Goal: Task Accomplishment & Management: Manage account settings

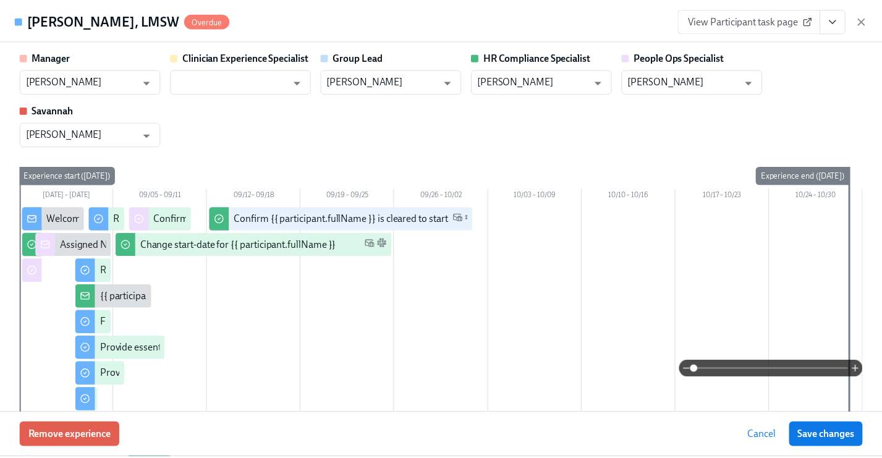
scroll to position [46, 0]
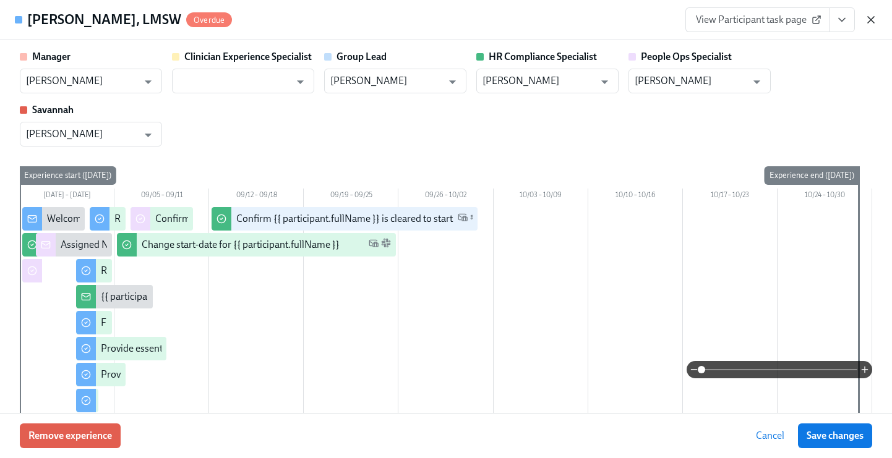
click at [871, 25] on icon "button" at bounding box center [871, 20] width 12 height 12
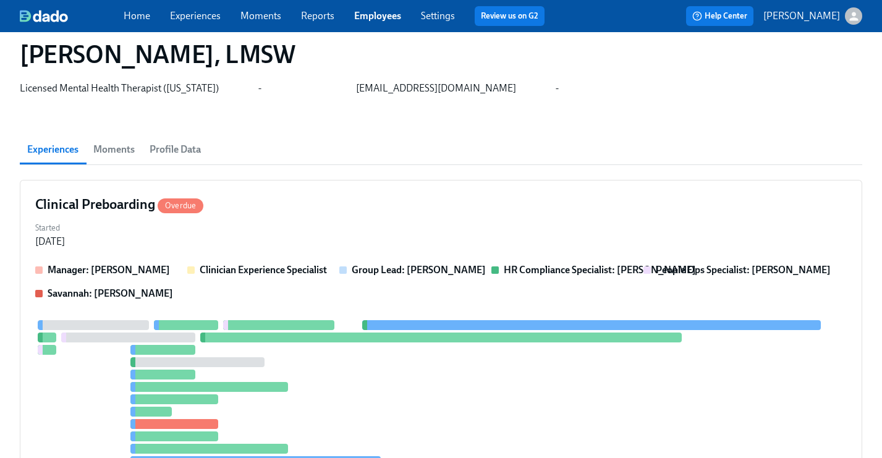
click at [204, 18] on link "Experiences" at bounding box center [195, 16] width 51 height 12
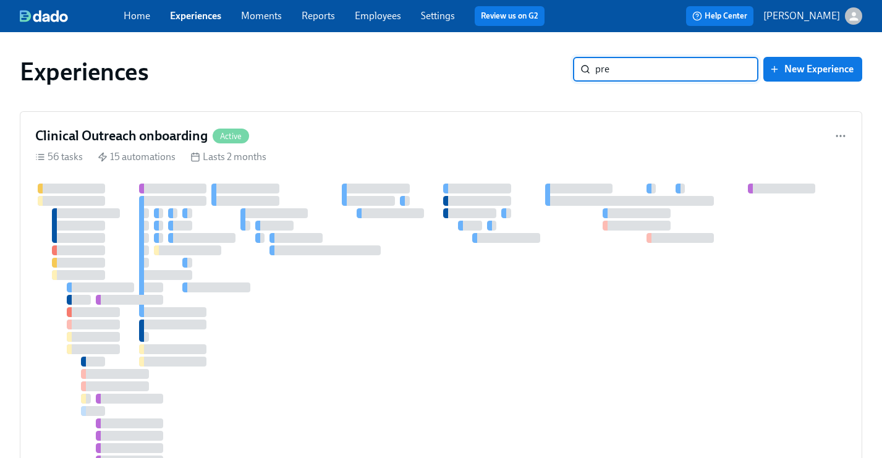
type input "pre"
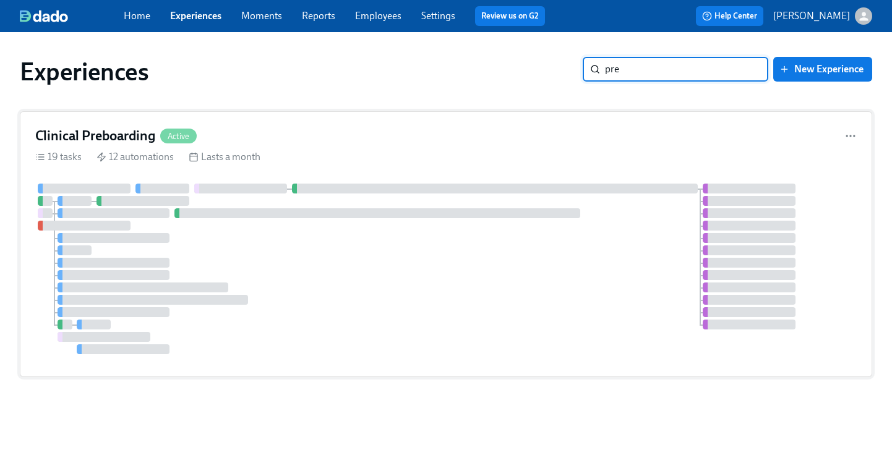
click at [412, 150] on div "19 tasks 12 automations Lasts a month" at bounding box center [445, 157] width 821 height 14
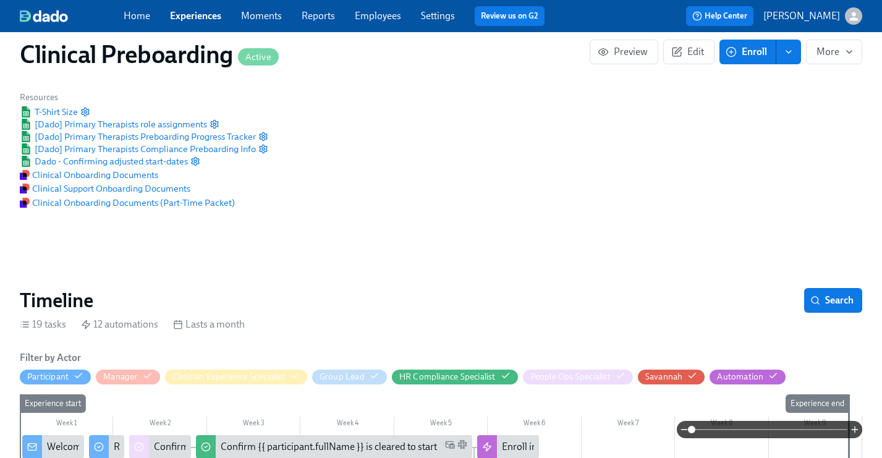
scroll to position [66, 0]
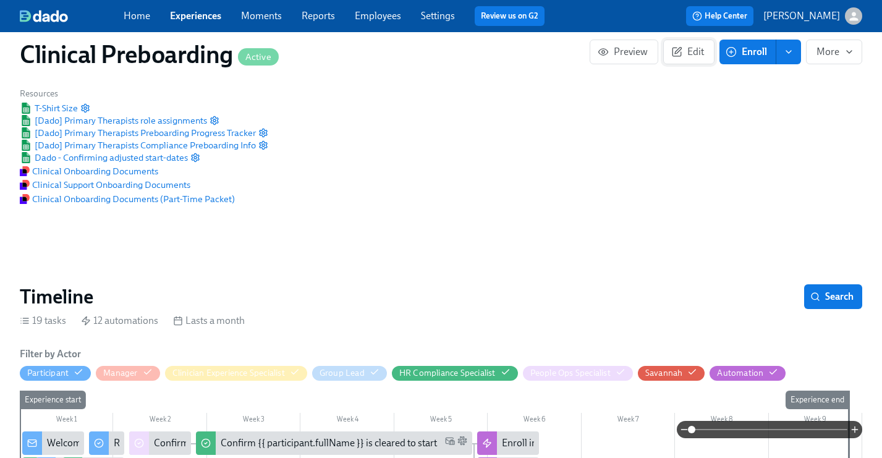
click at [683, 53] on span "Edit" at bounding box center [689, 52] width 30 height 12
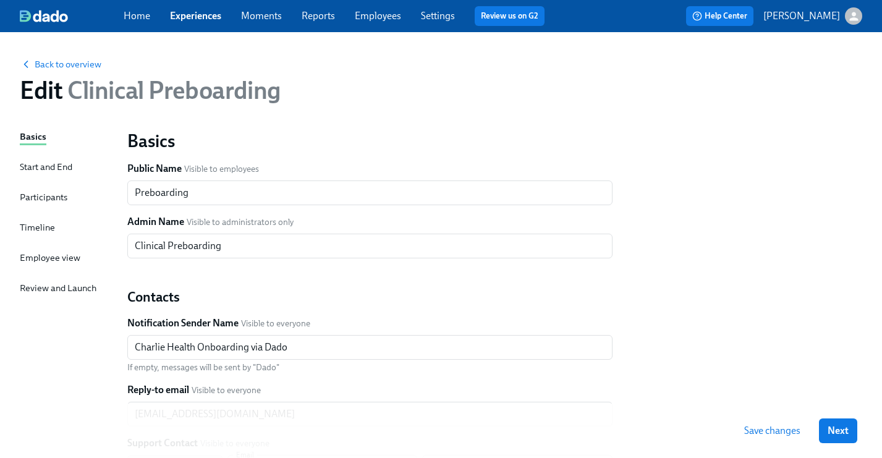
click at [41, 196] on div "Participants" at bounding box center [44, 197] width 48 height 14
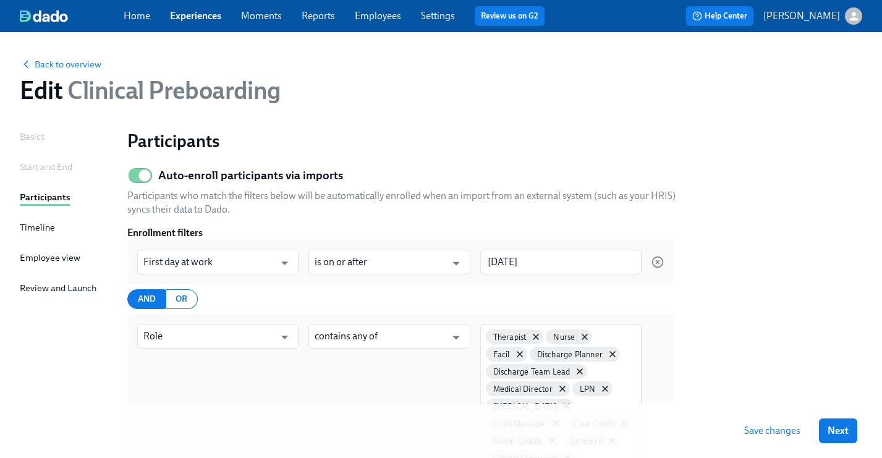
click at [45, 229] on div "Timeline" at bounding box center [37, 228] width 35 height 14
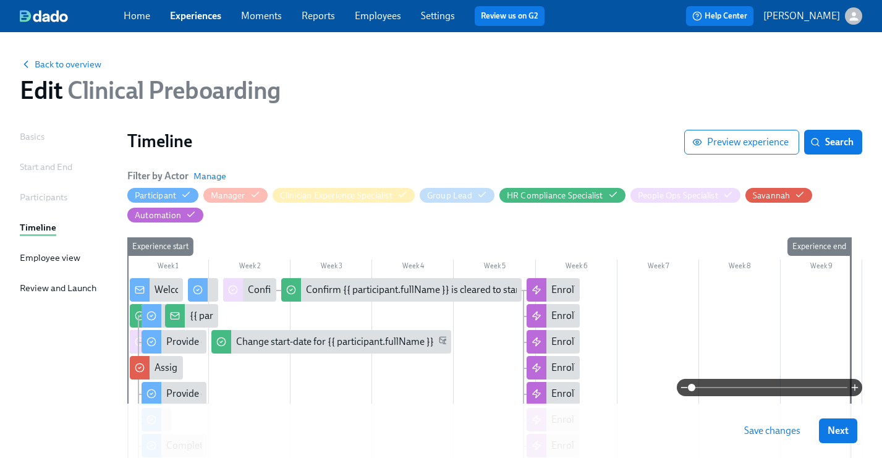
click at [133, 339] on div at bounding box center [140, 341] width 20 height 23
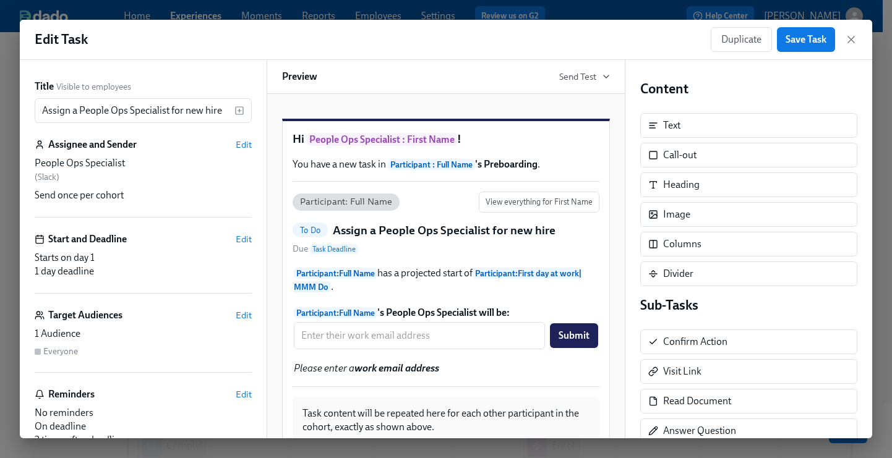
click at [105, 148] on h6 "Assignee and Sender" at bounding box center [92, 145] width 88 height 14
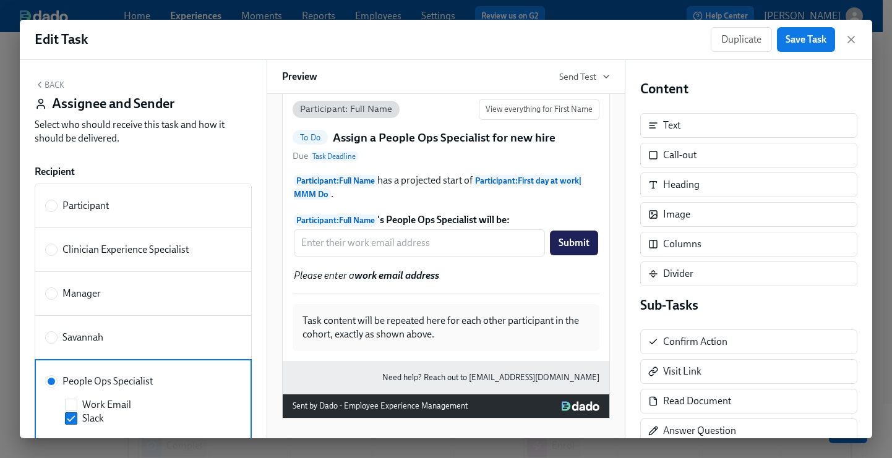
click at [53, 86] on button "Back" at bounding box center [50, 85] width 30 height 10
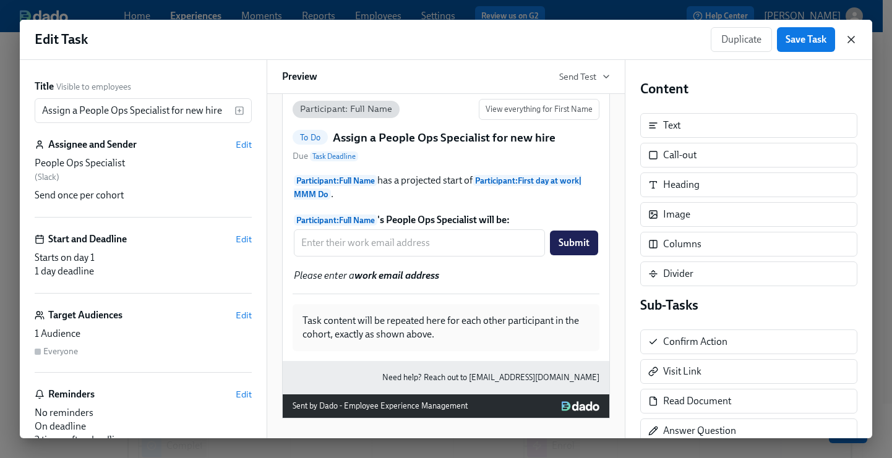
click at [856, 37] on icon "button" at bounding box center [851, 39] width 12 height 12
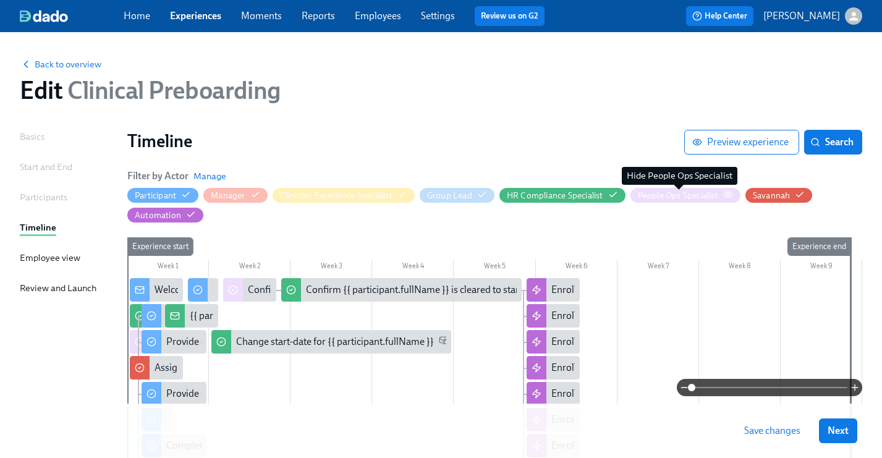
click at [655, 195] on div "People Ops Specialist" at bounding box center [678, 196] width 80 height 12
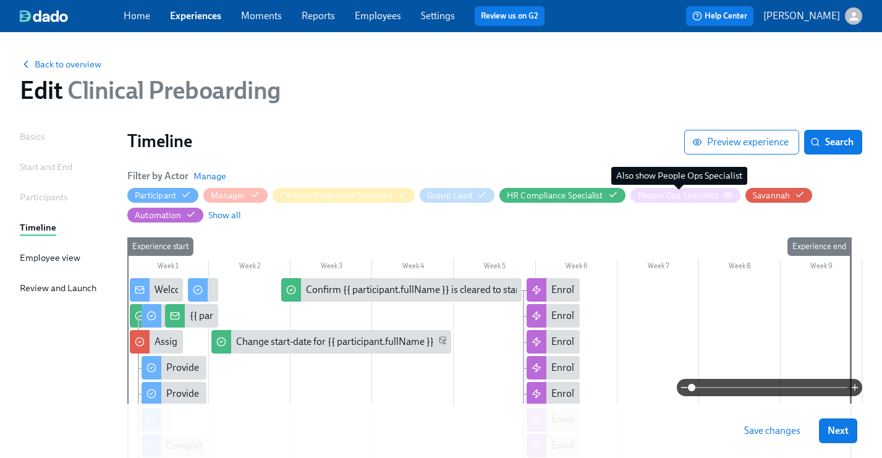
click at [655, 195] on div "People Ops Specialist" at bounding box center [678, 196] width 80 height 12
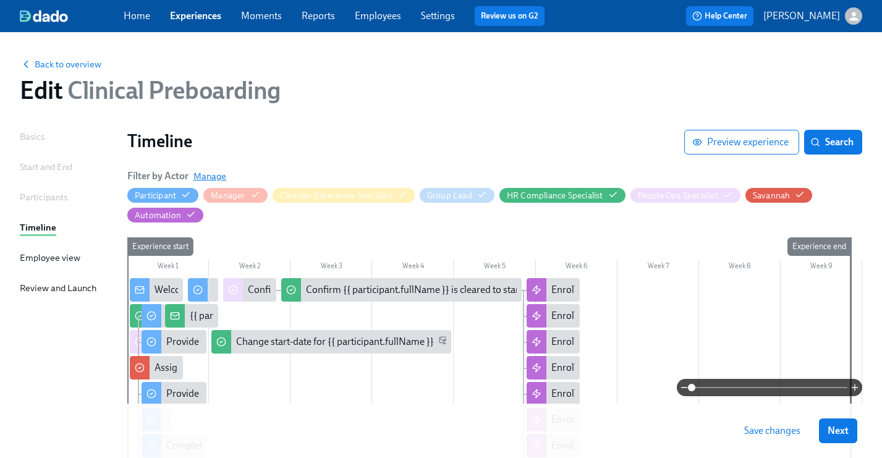
click at [200, 176] on span "Manage" at bounding box center [210, 176] width 33 height 12
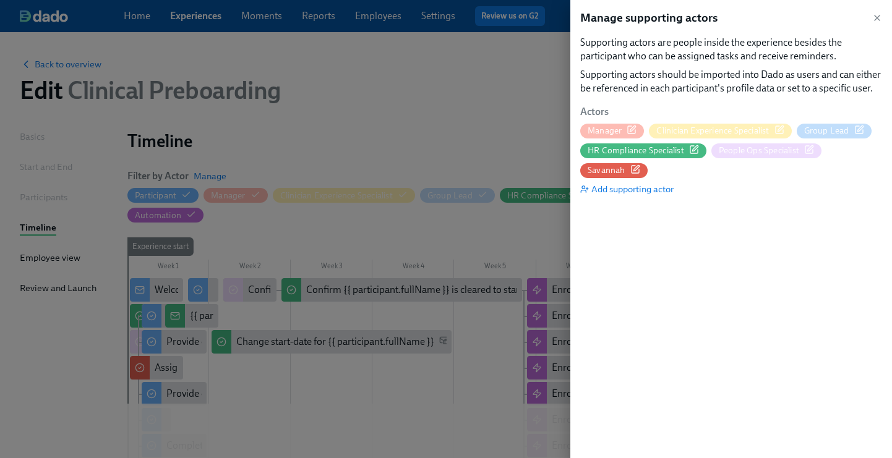
click at [743, 152] on span "People Ops Specialist" at bounding box center [759, 151] width 80 height 12
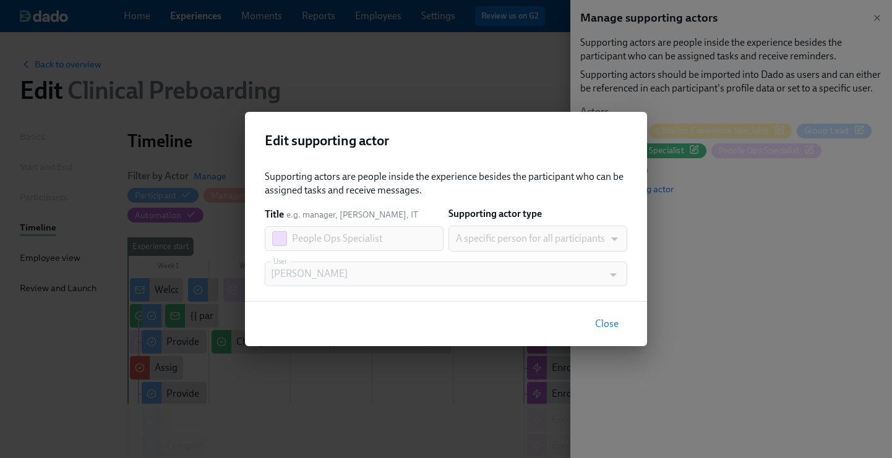
click at [610, 327] on span "Close" at bounding box center [606, 324] width 23 height 12
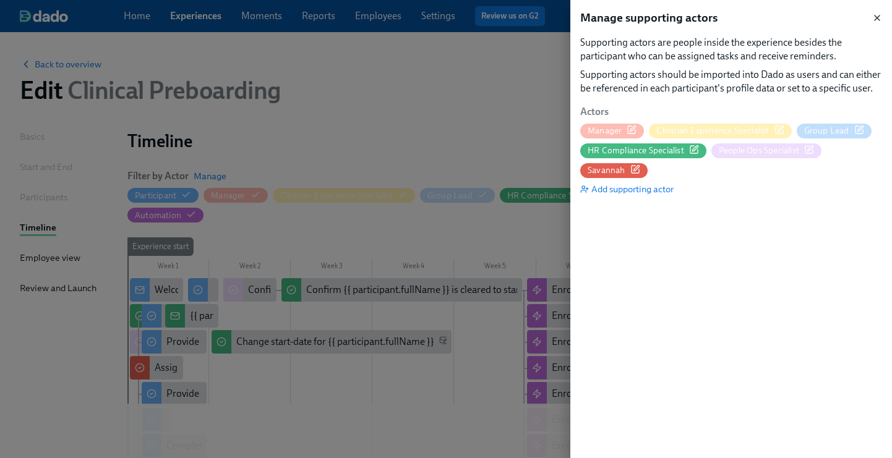
click at [876, 17] on icon "button" at bounding box center [876, 17] width 5 height 5
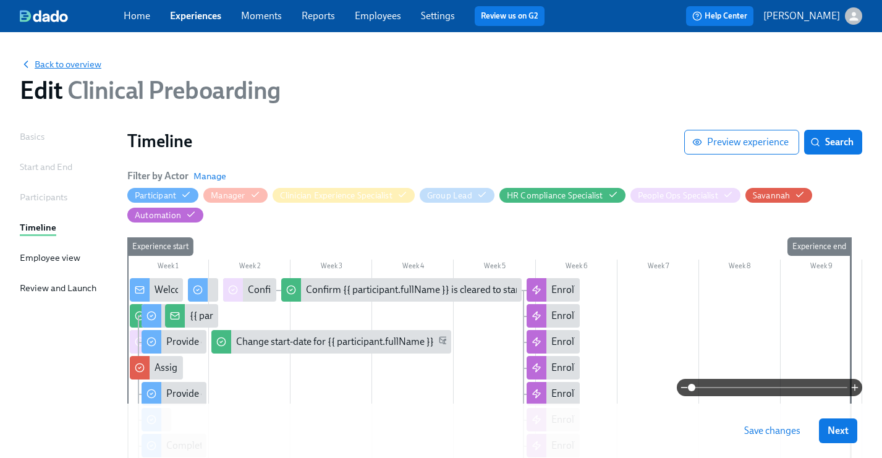
click at [75, 67] on span "Back to overview" at bounding box center [61, 64] width 82 height 12
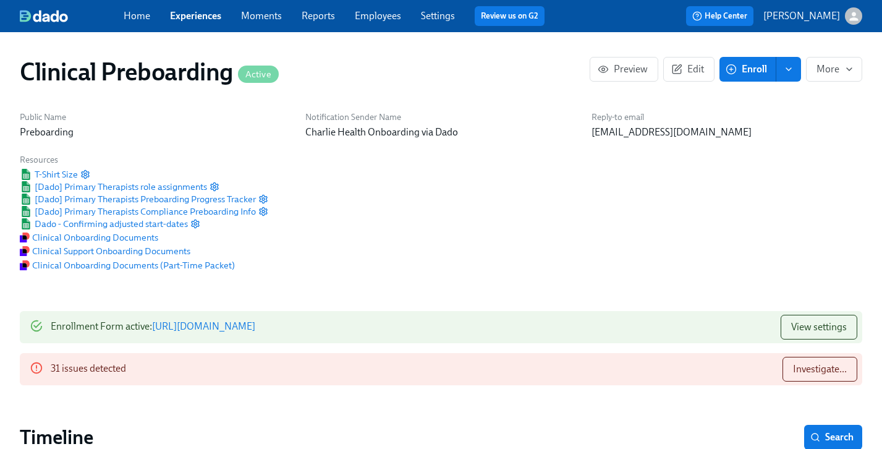
scroll to position [0, 14260]
click at [427, 21] on link "Settings" at bounding box center [438, 16] width 34 height 12
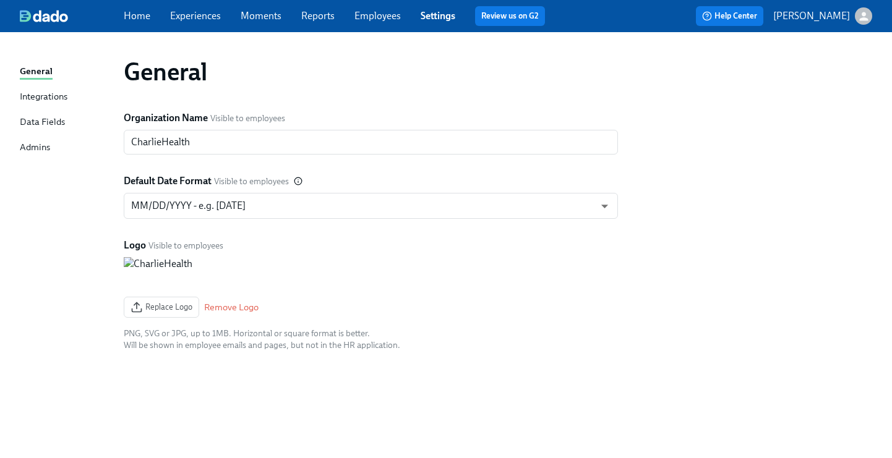
click at [37, 139] on div "General Integrations Data Fields Admins" at bounding box center [72, 114] width 104 height 101
click at [45, 124] on div "Data Fields" at bounding box center [42, 122] width 45 height 15
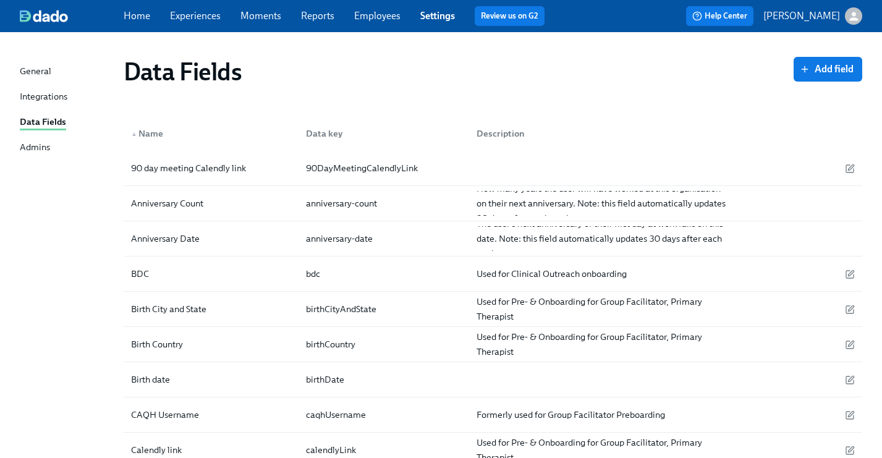
click at [61, 95] on div "Integrations" at bounding box center [44, 97] width 48 height 15
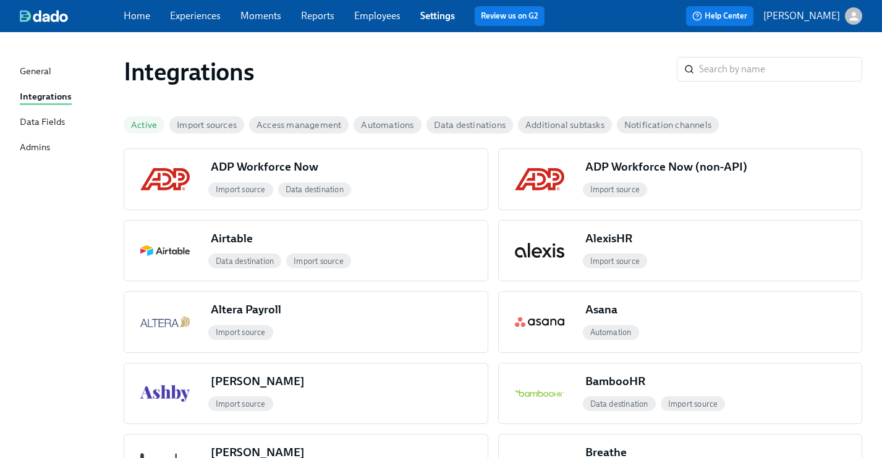
click at [50, 69] on div "General" at bounding box center [36, 71] width 32 height 15
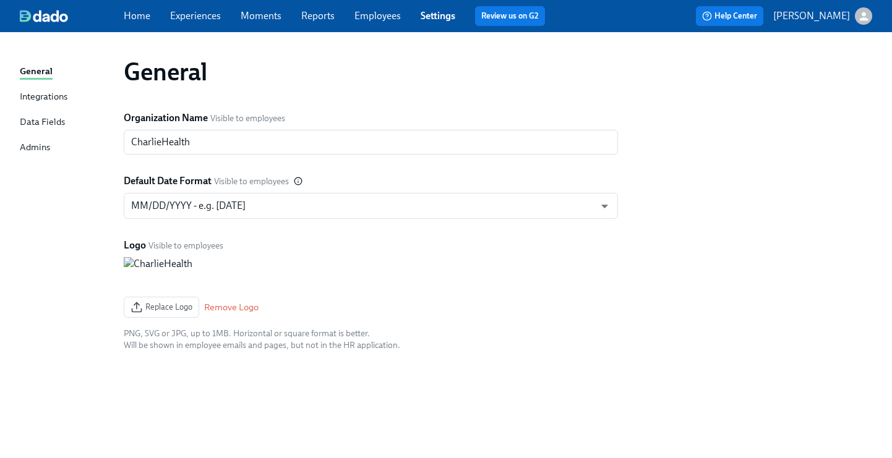
click at [186, 19] on link "Experiences" at bounding box center [195, 16] width 51 height 12
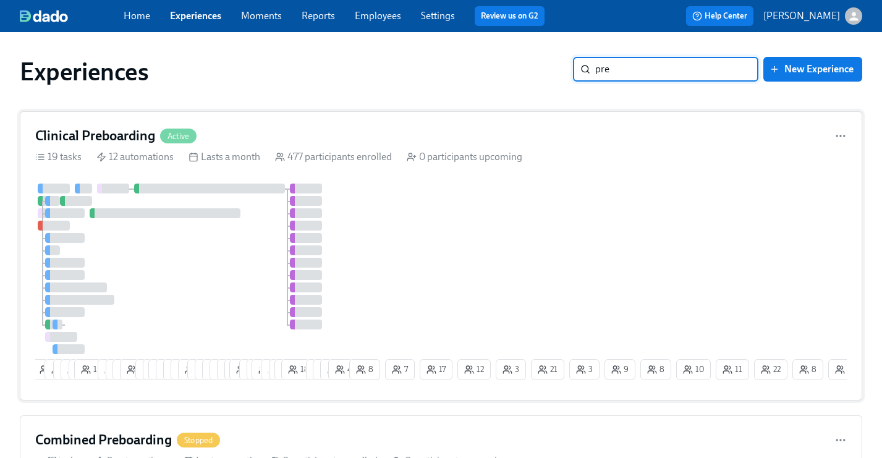
type input "pre"
click at [440, 143] on div "Clinical Preboarding Active" at bounding box center [441, 136] width 812 height 19
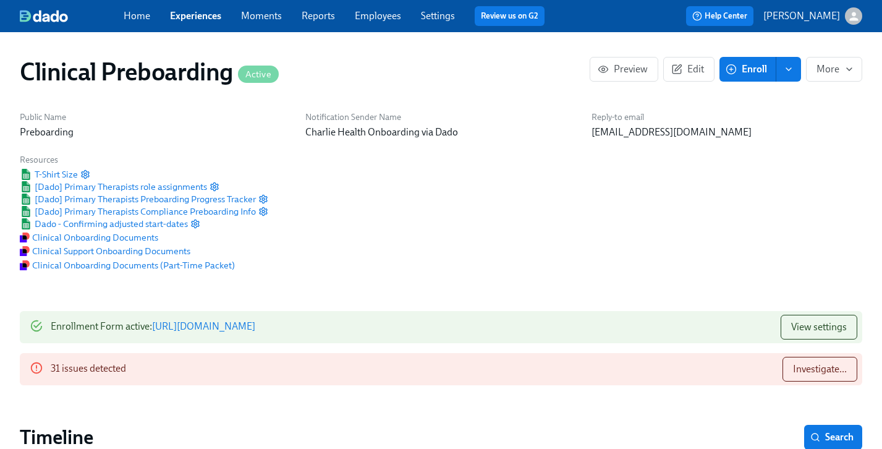
scroll to position [0, 14260]
click at [832, 68] on span "More" at bounding box center [834, 69] width 35 height 12
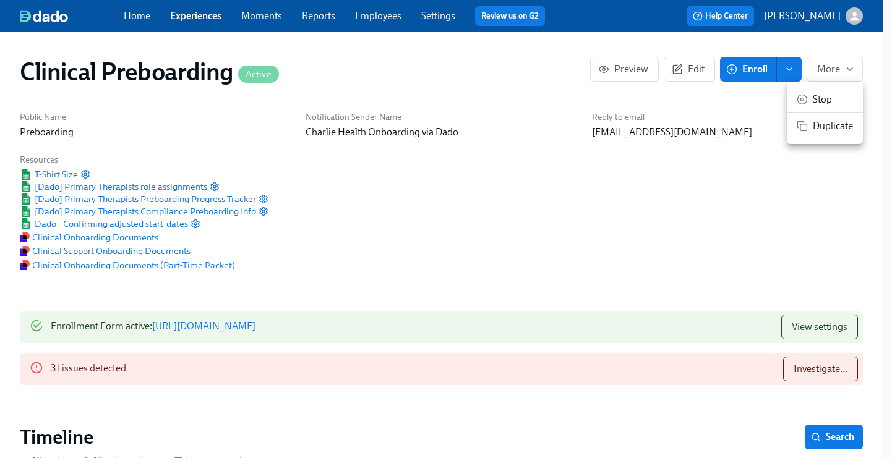
click at [587, 241] on div at bounding box center [446, 229] width 892 height 458
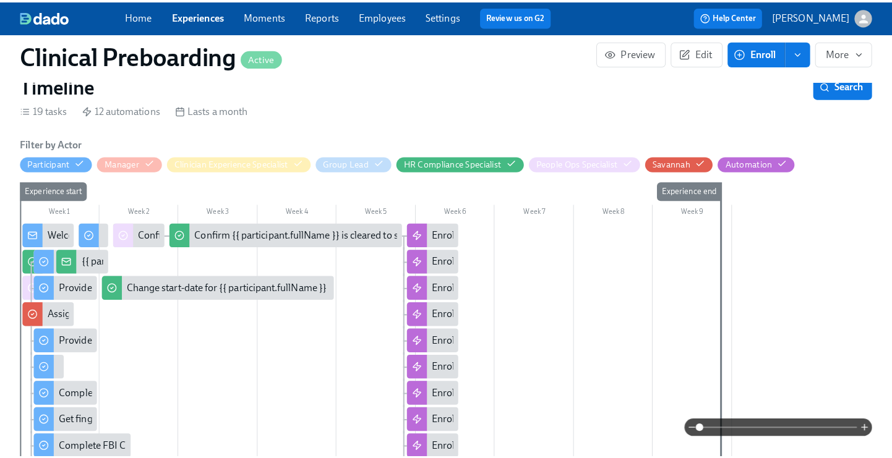
scroll to position [360, 0]
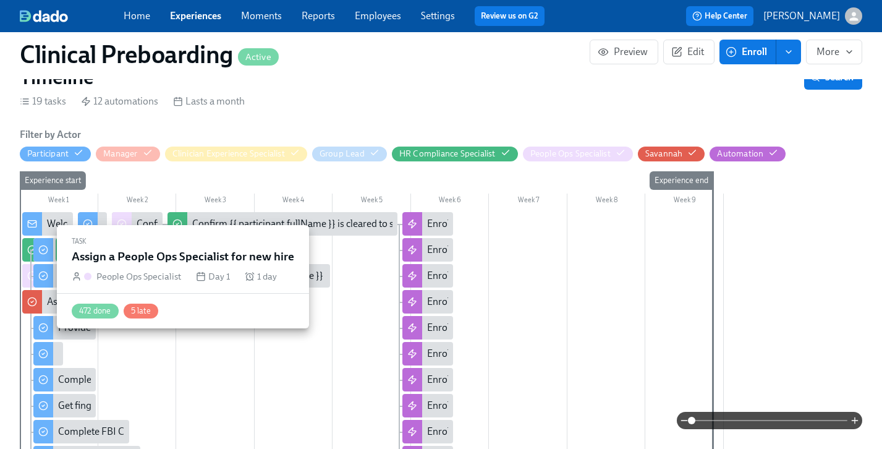
click at [27, 278] on div at bounding box center [32, 275] width 20 height 23
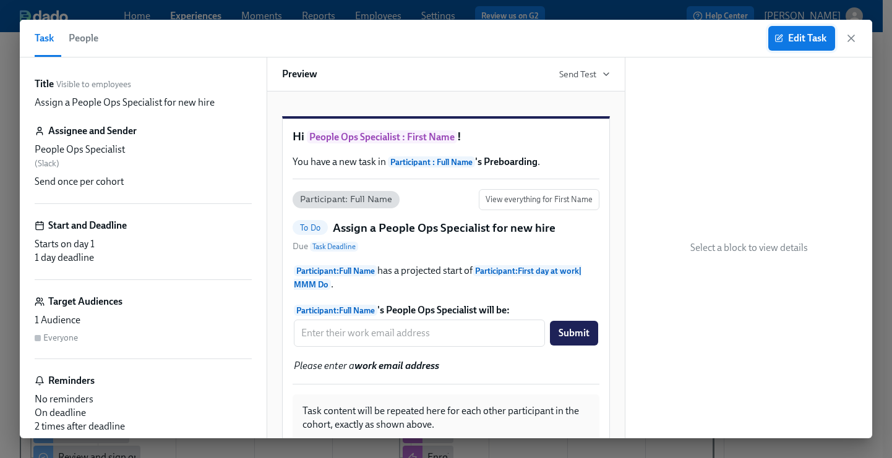
click at [792, 40] on span "Edit Task" at bounding box center [801, 38] width 49 height 12
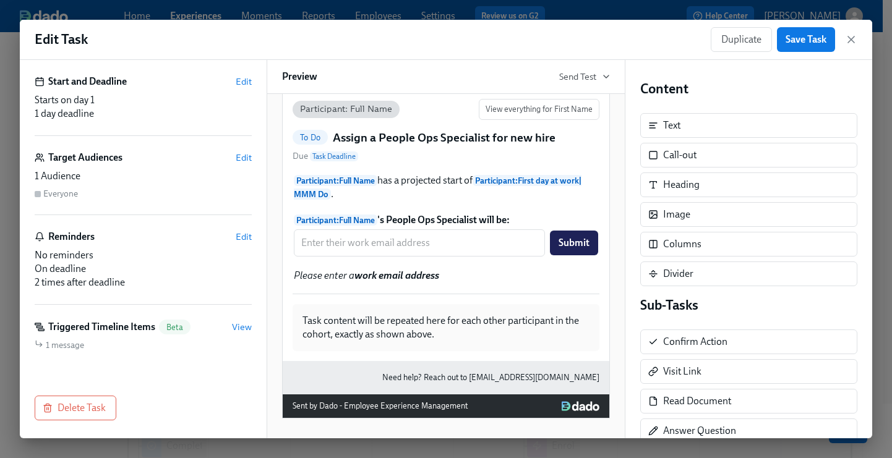
scroll to position [160, 0]
click at [232, 328] on span "View" at bounding box center [242, 325] width 20 height 12
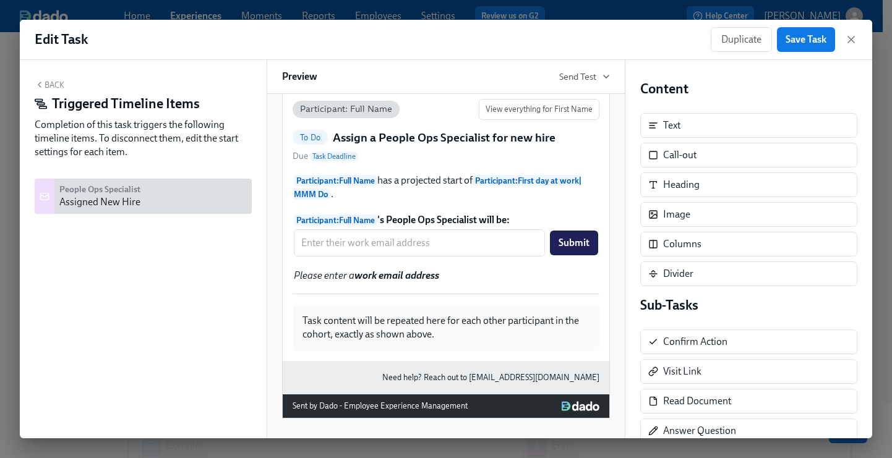
click at [48, 85] on button "Back" at bounding box center [50, 85] width 30 height 10
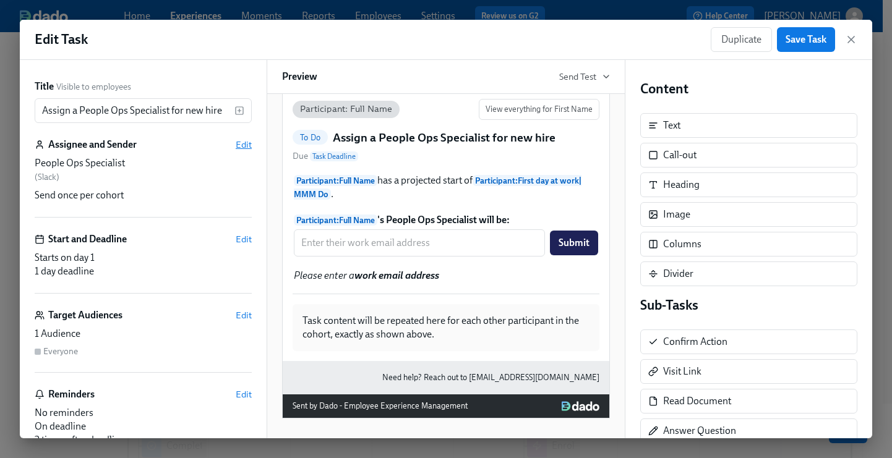
click at [237, 143] on span "Edit" at bounding box center [244, 145] width 16 height 12
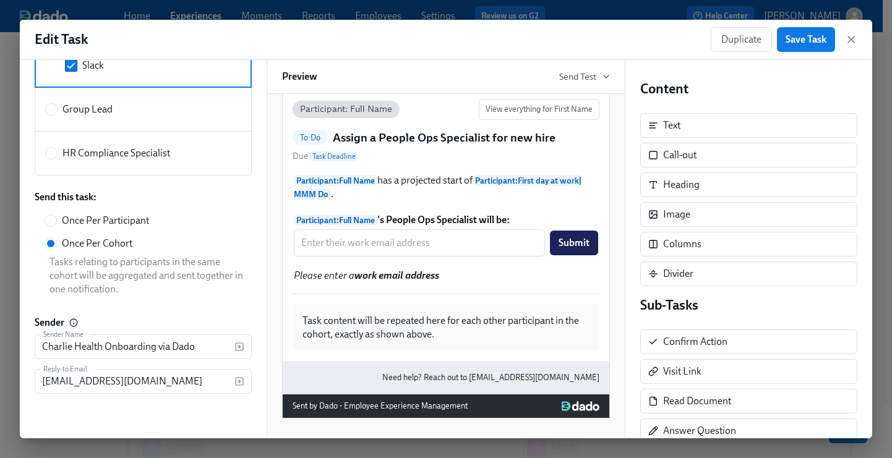
scroll to position [0, 0]
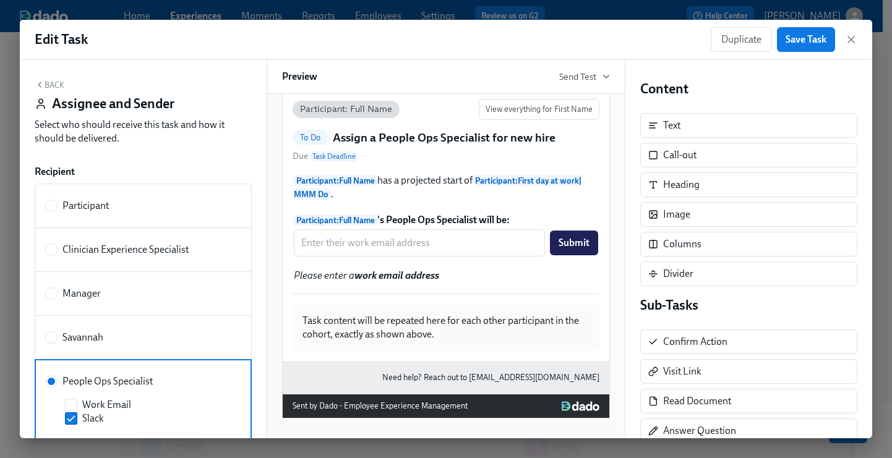
click at [47, 78] on div "Back Assignee and Sender Select who should receive this task and how it should …" at bounding box center [143, 249] width 247 height 378
click at [46, 82] on button "Back" at bounding box center [50, 85] width 30 height 10
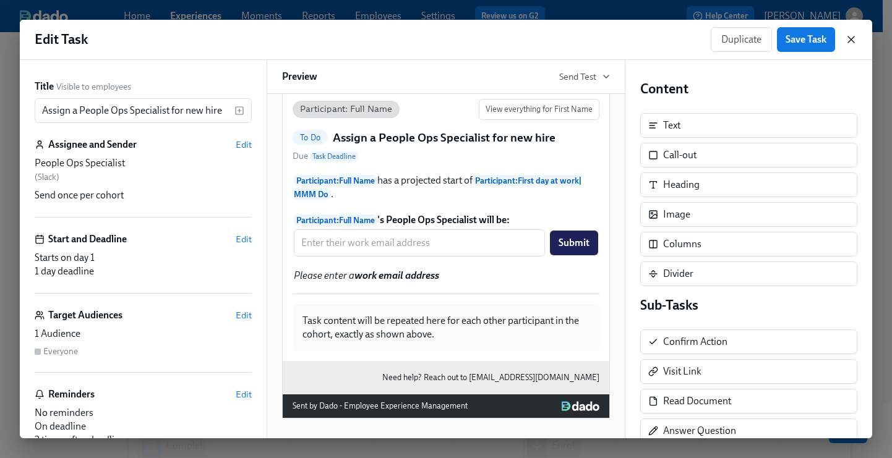
click at [848, 40] on icon "button" at bounding box center [851, 39] width 12 height 12
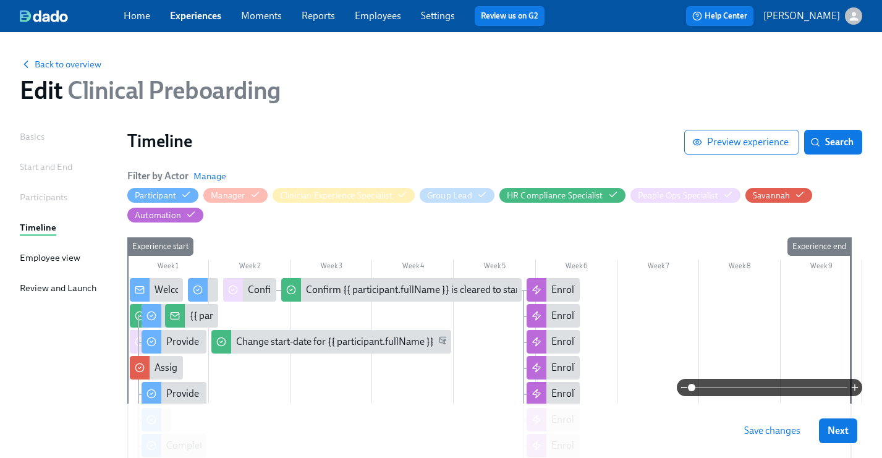
click at [57, 200] on div "Participants" at bounding box center [44, 197] width 48 height 14
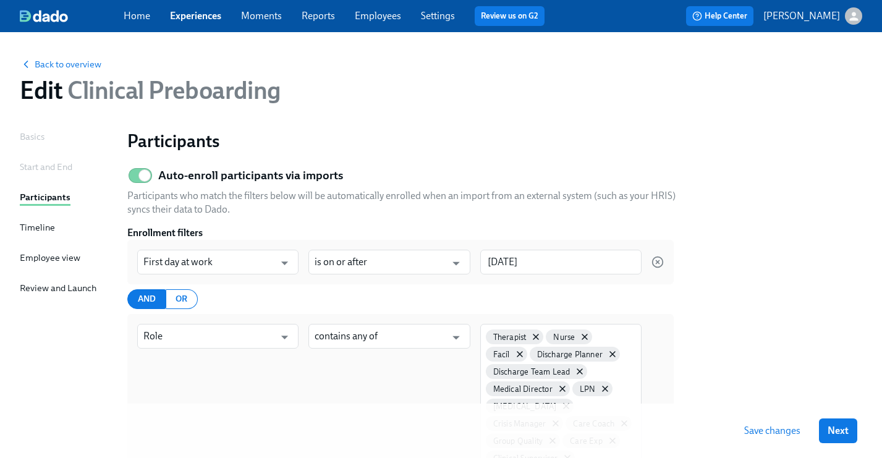
click at [50, 167] on div "Start and End" at bounding box center [46, 167] width 53 height 14
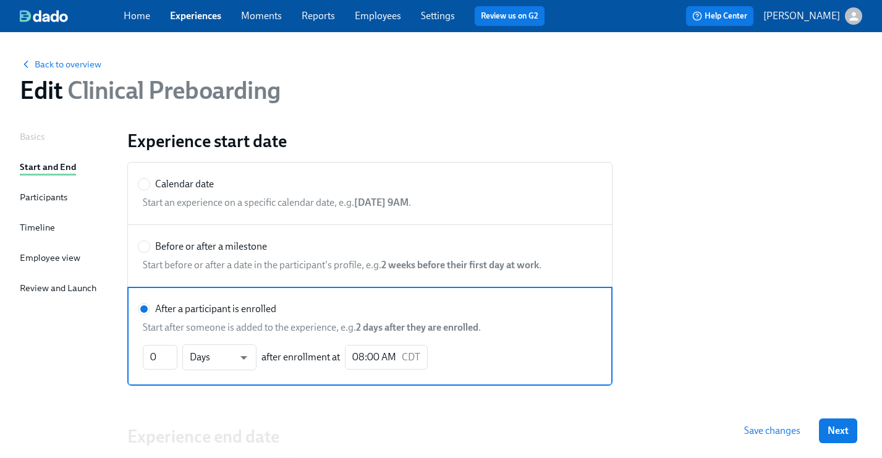
click at [41, 132] on div "Basics" at bounding box center [32, 137] width 25 height 14
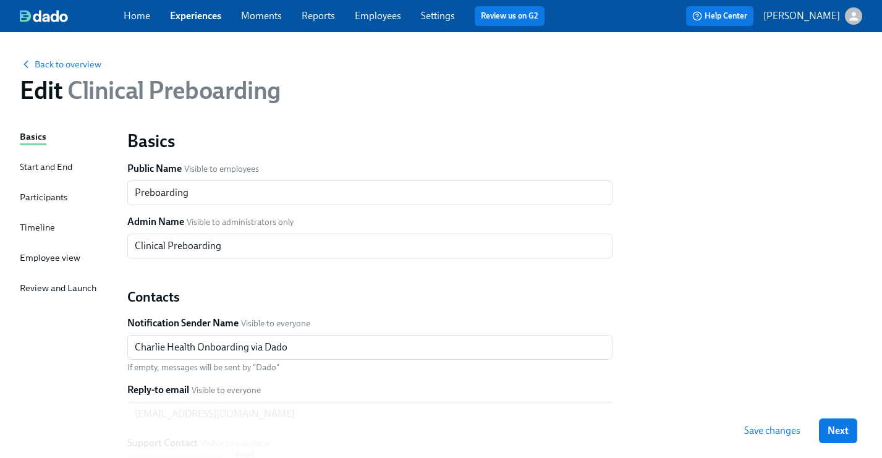
click at [46, 196] on div "Participants" at bounding box center [44, 197] width 48 height 14
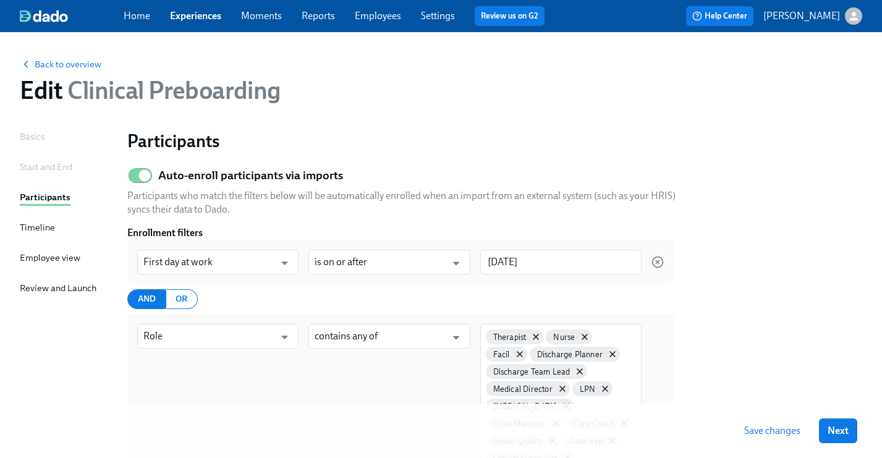
click at [48, 228] on div "Timeline" at bounding box center [37, 228] width 35 height 14
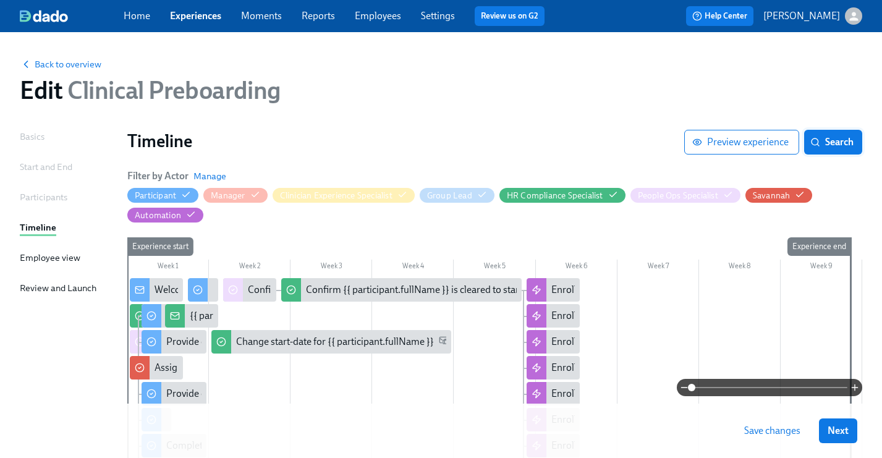
click at [829, 148] on span "Search" at bounding box center [833, 142] width 41 height 12
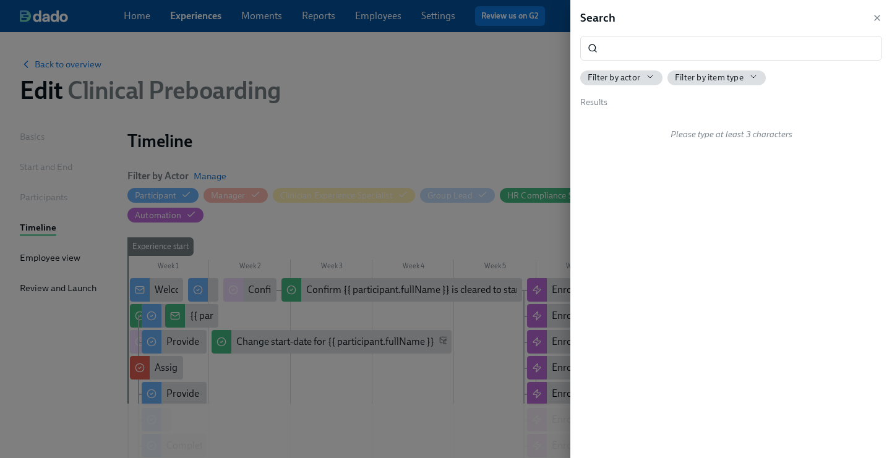
click at [644, 75] on div "Filter by actor" at bounding box center [620, 78] width 67 height 12
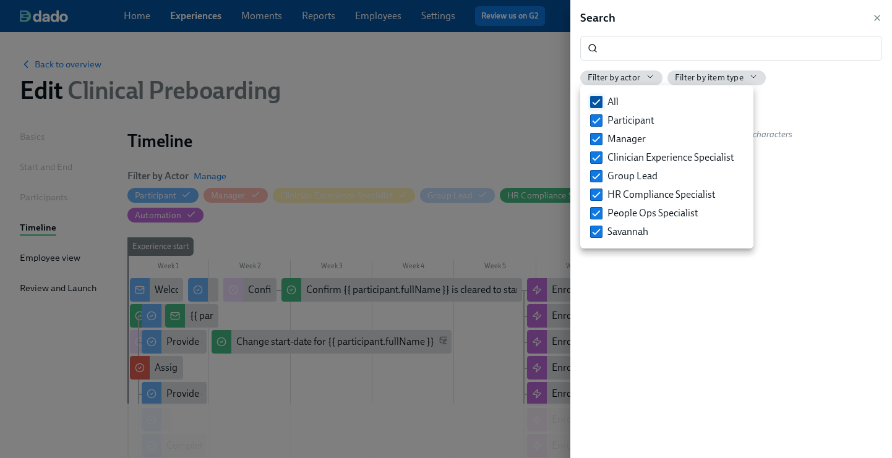
click at [592, 101] on input "All" at bounding box center [596, 101] width 11 height 11
checkbox input "false"
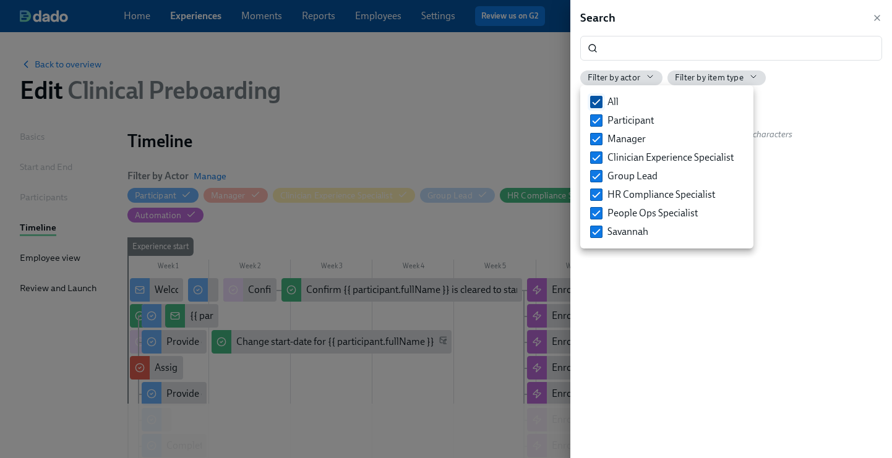
checkbox input "false"
click at [592, 214] on input "People Ops Specialist" at bounding box center [596, 213] width 11 height 11
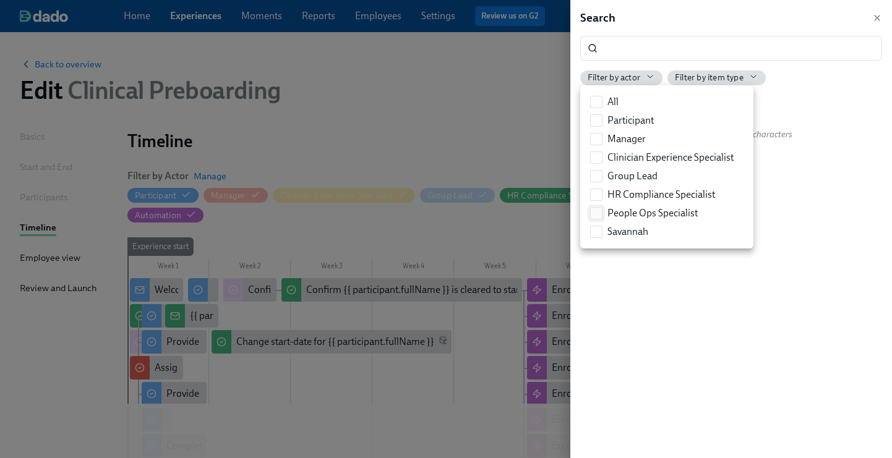
checkbox input "true"
click at [819, 239] on div at bounding box center [446, 229] width 892 height 458
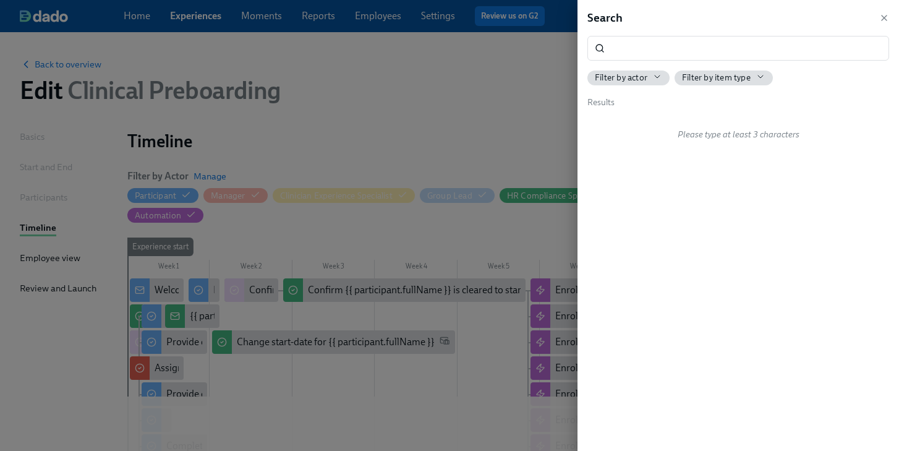
click at [621, 80] on span "Filter by actor" at bounding box center [621, 78] width 53 height 12
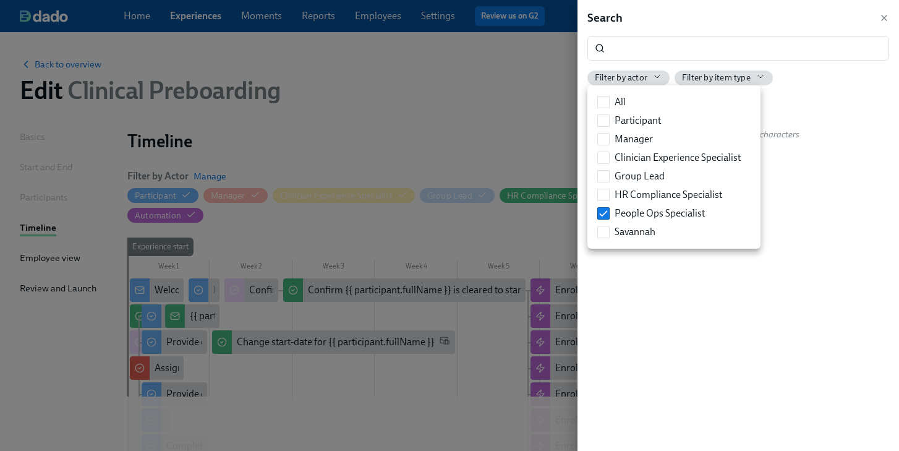
click at [734, 36] on div at bounding box center [449, 225] width 899 height 451
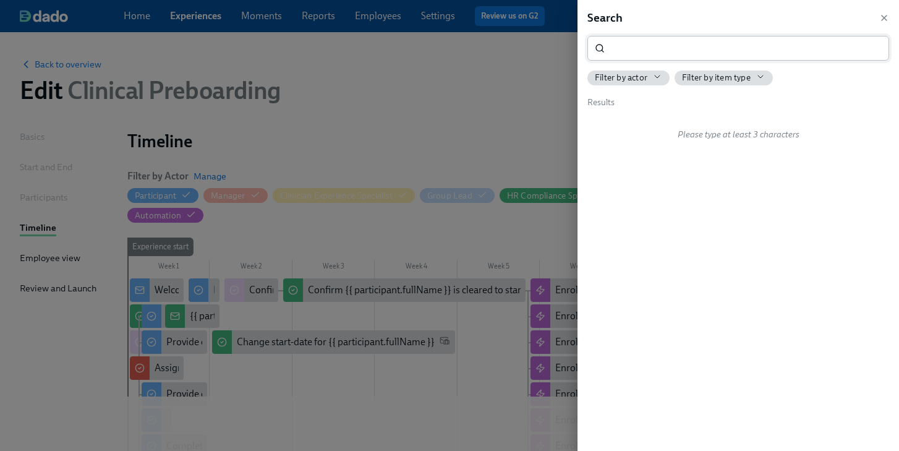
click at [717, 51] on input "search" at bounding box center [750, 48] width 280 height 25
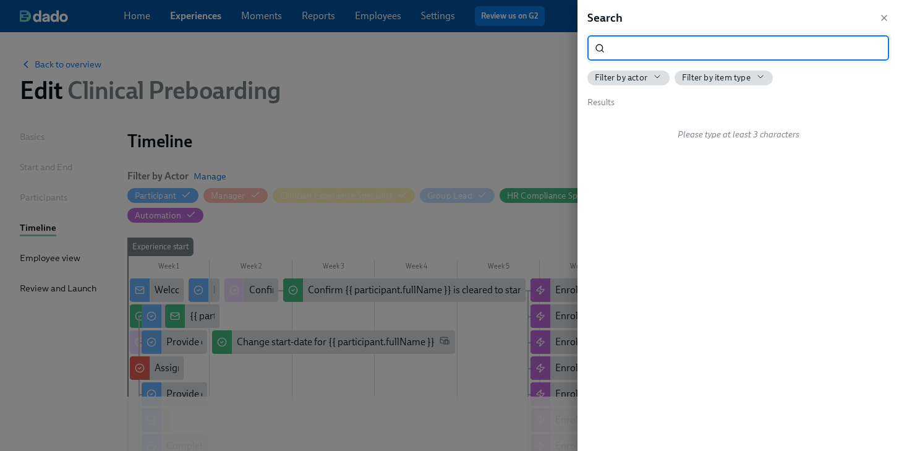
click at [649, 77] on div "Filter by actor" at bounding box center [628, 78] width 67 height 12
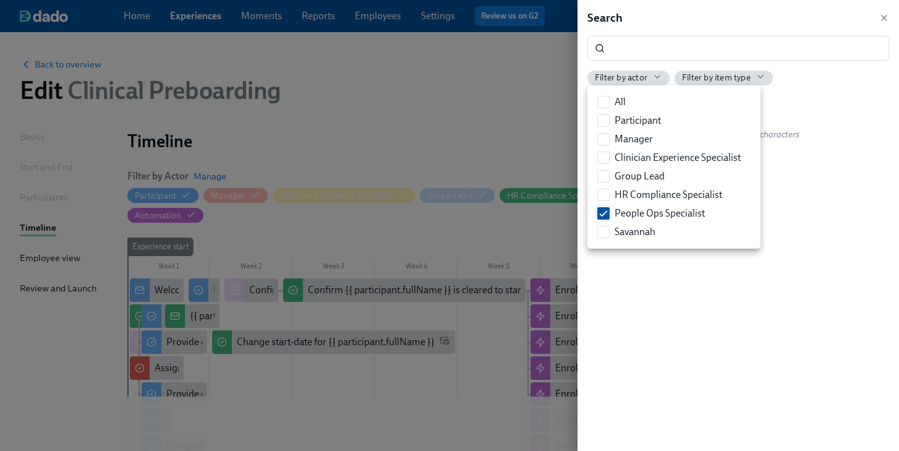
click at [651, 216] on span "People Ops Specialist" at bounding box center [660, 214] width 90 height 14
click at [609, 216] on input "People Ops Specialist" at bounding box center [603, 213] width 11 height 11
click at [657, 215] on span "People Ops Specialist" at bounding box center [660, 214] width 90 height 14
click at [609, 215] on input "People Ops Specialist" at bounding box center [603, 213] width 11 height 11
checkbox input "true"
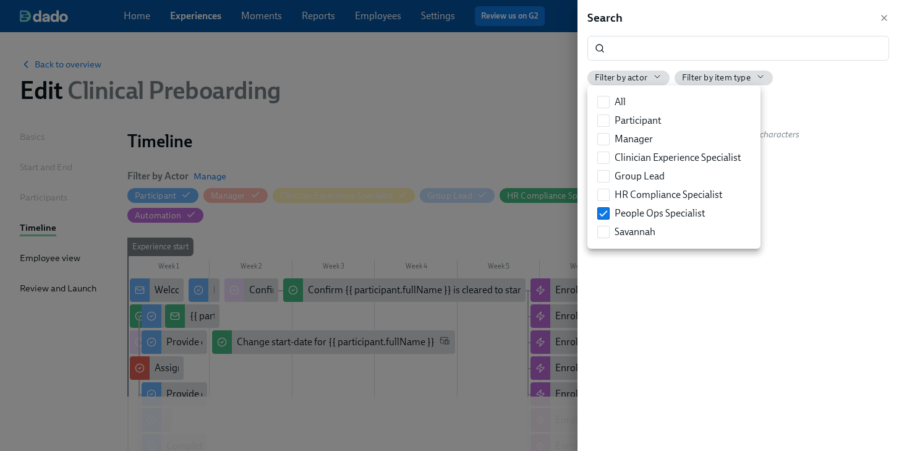
click at [850, 160] on div at bounding box center [449, 225] width 899 height 451
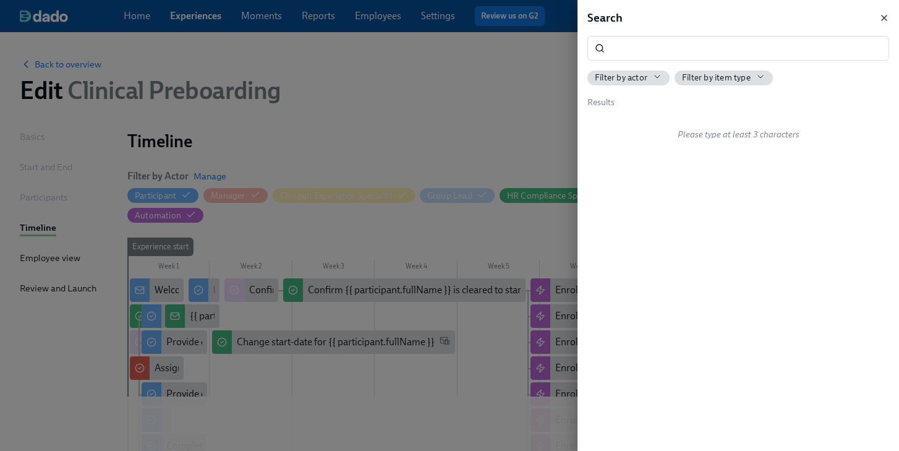
click at [883, 14] on icon "button" at bounding box center [884, 18] width 10 height 10
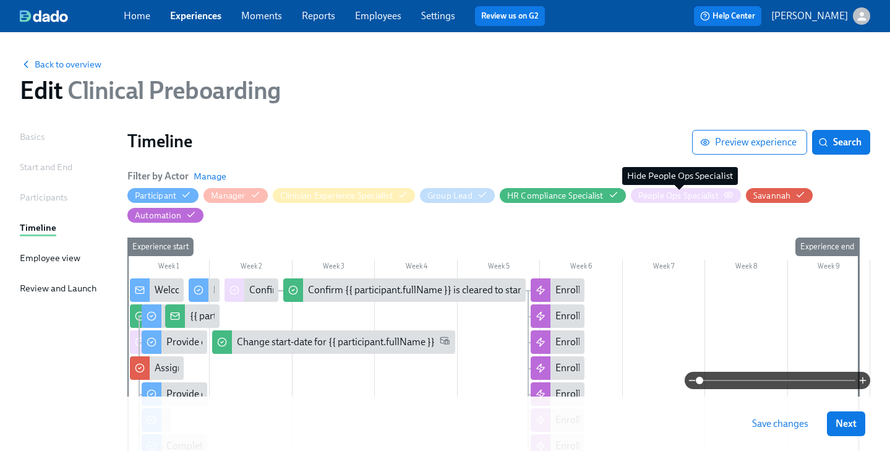
click at [663, 196] on div "People Ops Specialist" at bounding box center [678, 196] width 80 height 12
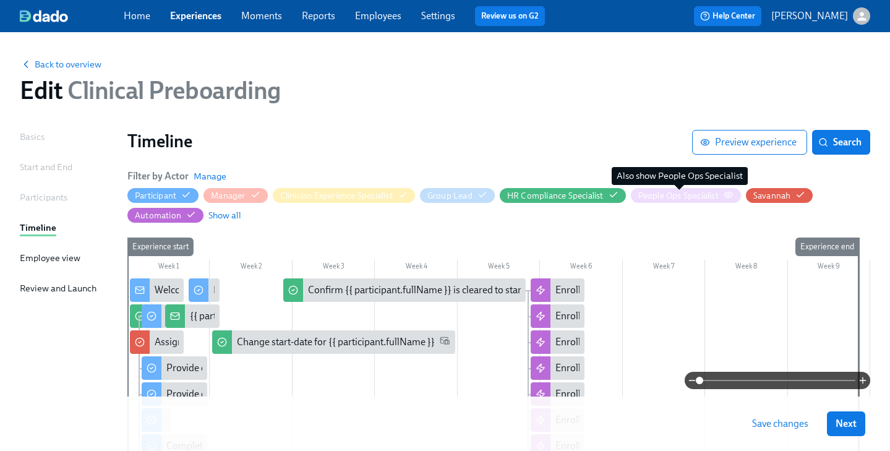
click at [663, 196] on div "People Ops Specialist" at bounding box center [678, 196] width 80 height 12
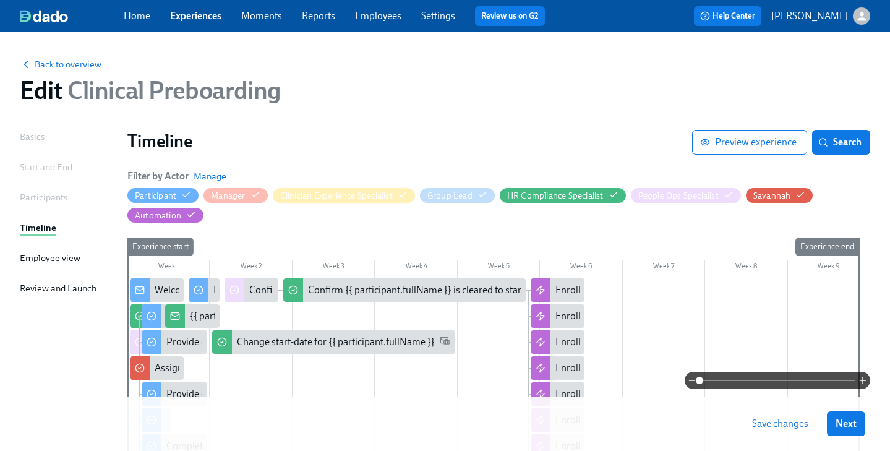
click at [131, 346] on div at bounding box center [140, 341] width 20 height 23
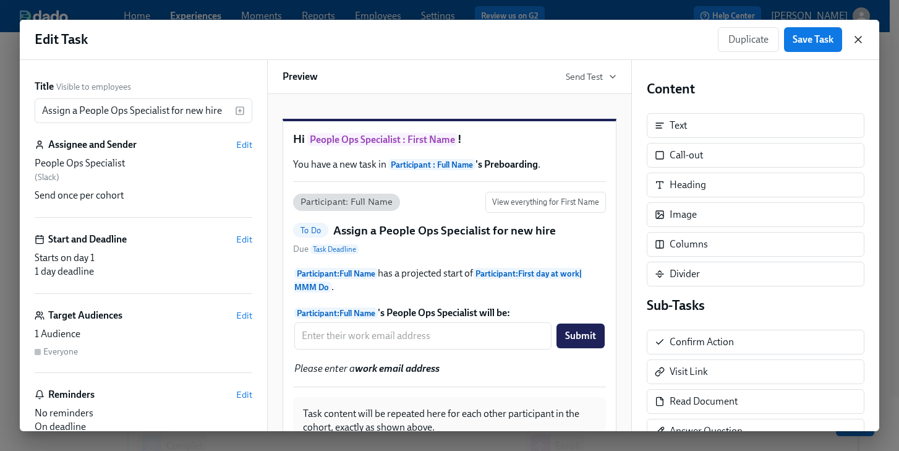
click at [861, 39] on icon "button" at bounding box center [858, 39] width 12 height 12
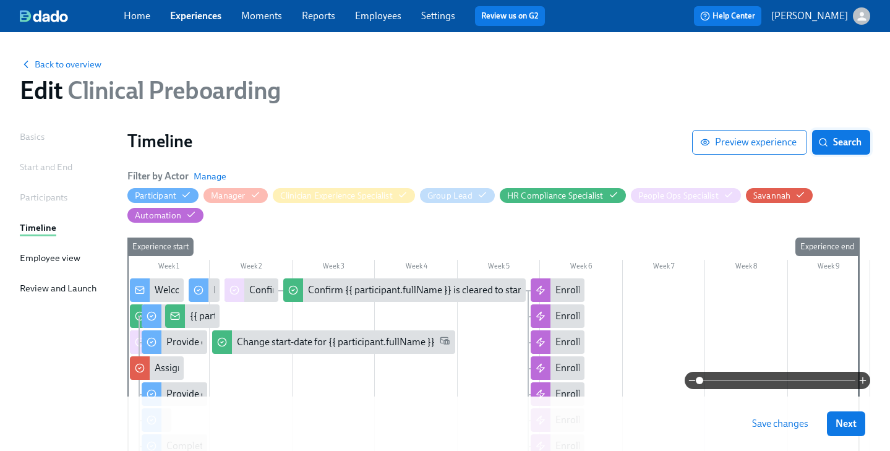
click at [824, 140] on circle "button" at bounding box center [822, 142] width 7 height 7
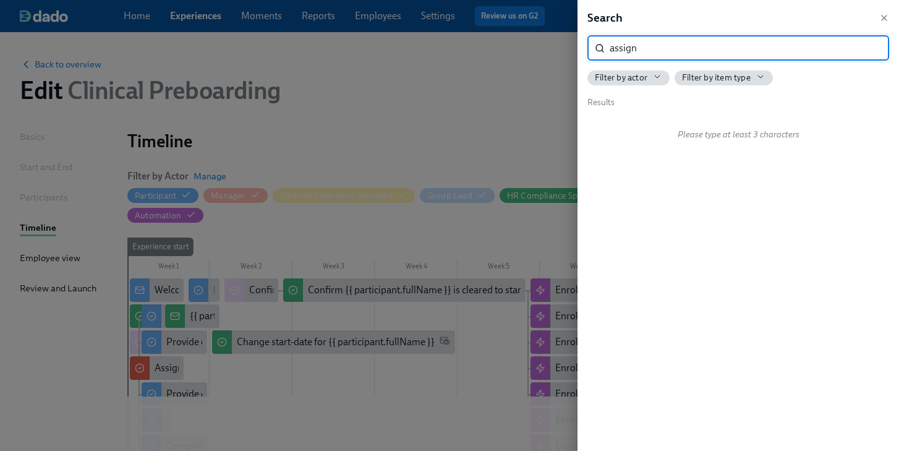
type input "assign"
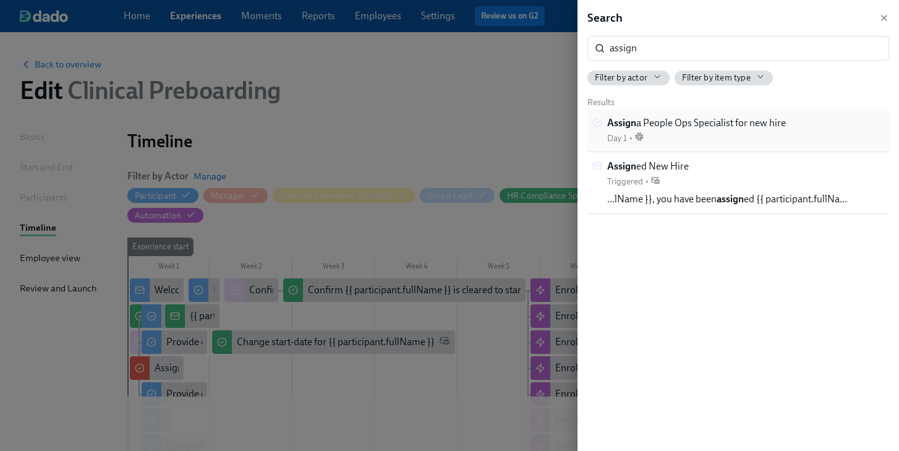
click at [668, 131] on div "Assign a People Ops Specialist for new hire Day 1 •" at bounding box center [696, 130] width 179 height 28
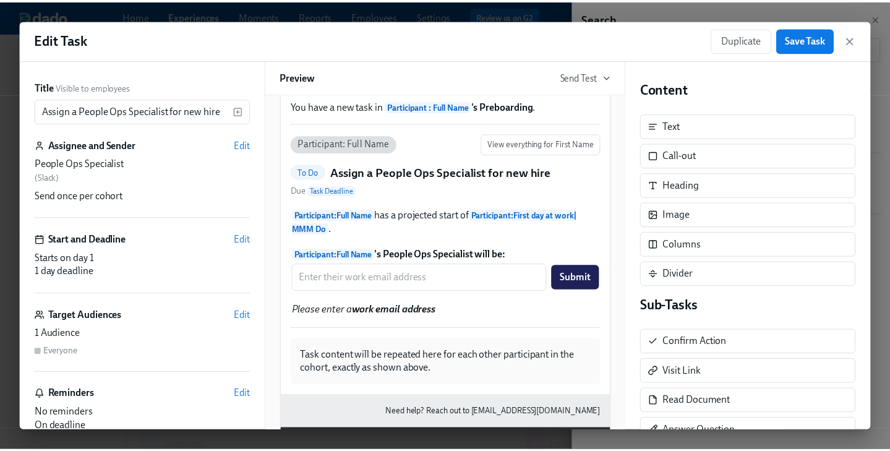
scroll to position [119, 0]
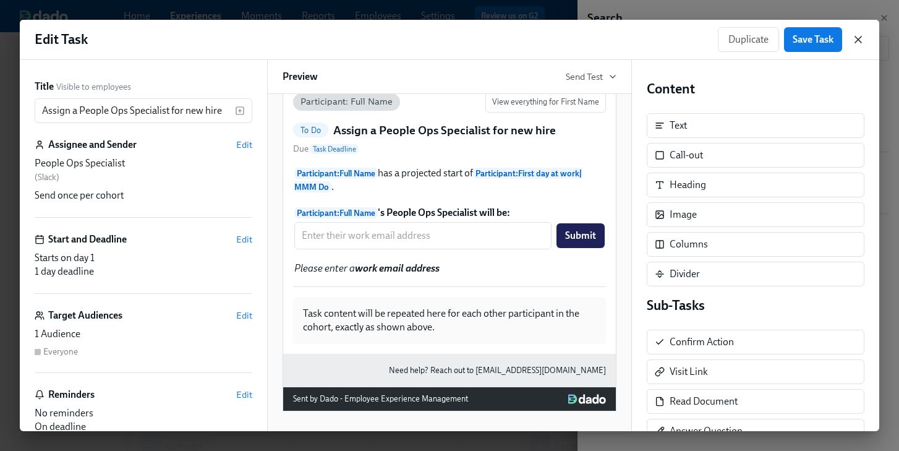
click at [855, 38] on icon "button" at bounding box center [858, 39] width 12 height 12
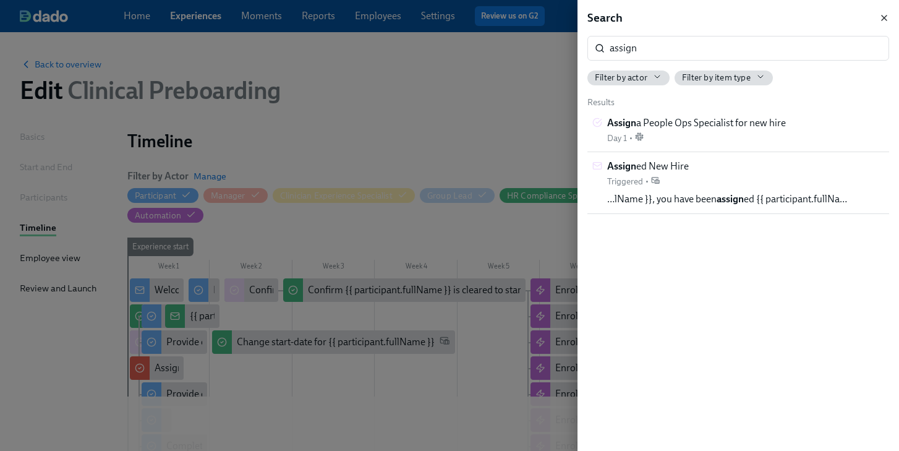
click at [883, 16] on icon "button" at bounding box center [884, 17] width 5 height 5
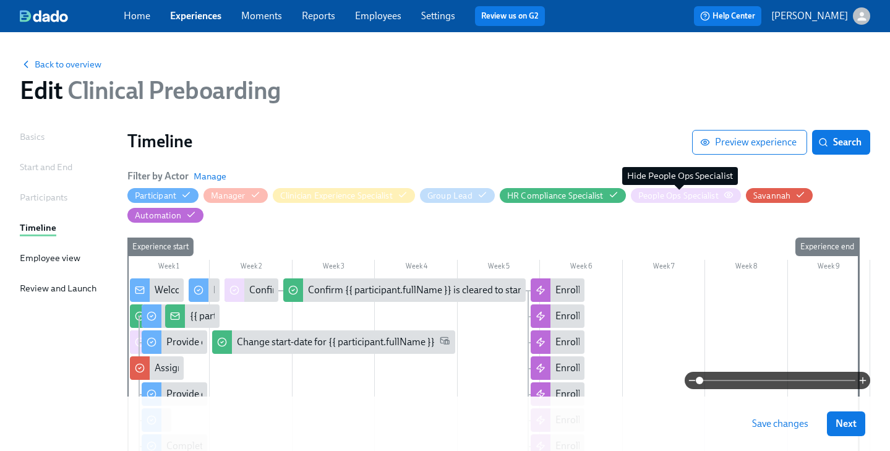
click at [688, 194] on div "People Ops Specialist" at bounding box center [678, 196] width 80 height 12
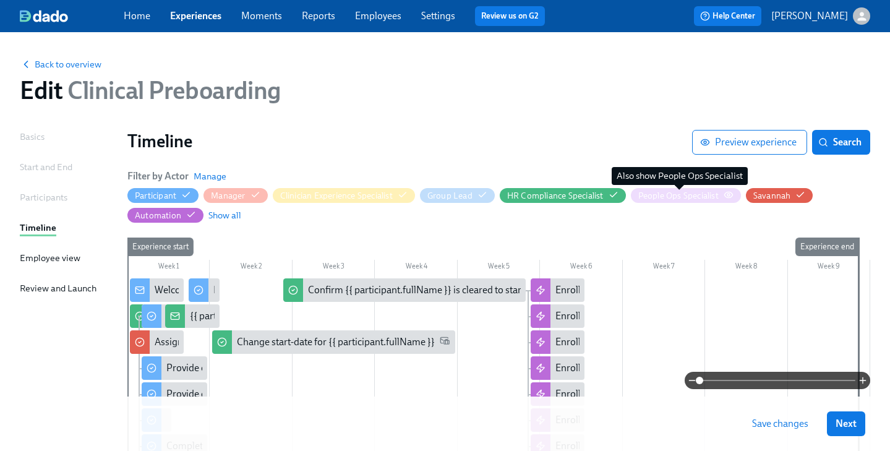
click at [688, 194] on div "People Ops Specialist" at bounding box center [678, 196] width 80 height 12
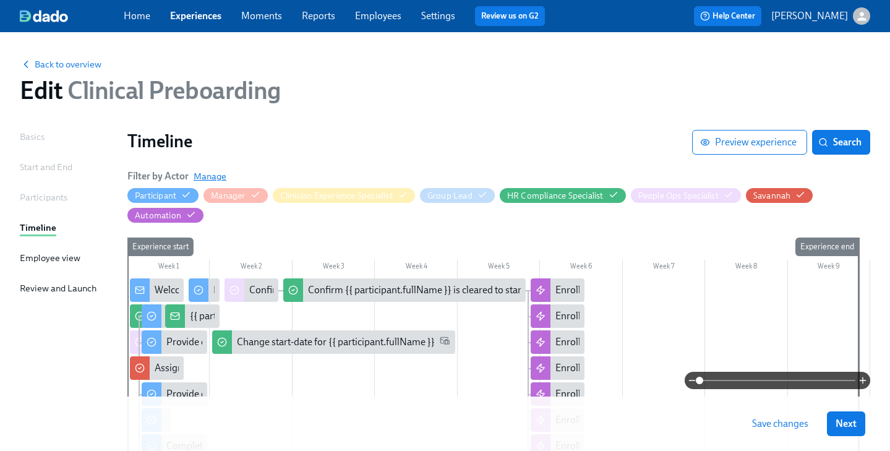
click at [210, 174] on span "Manage" at bounding box center [210, 176] width 33 height 12
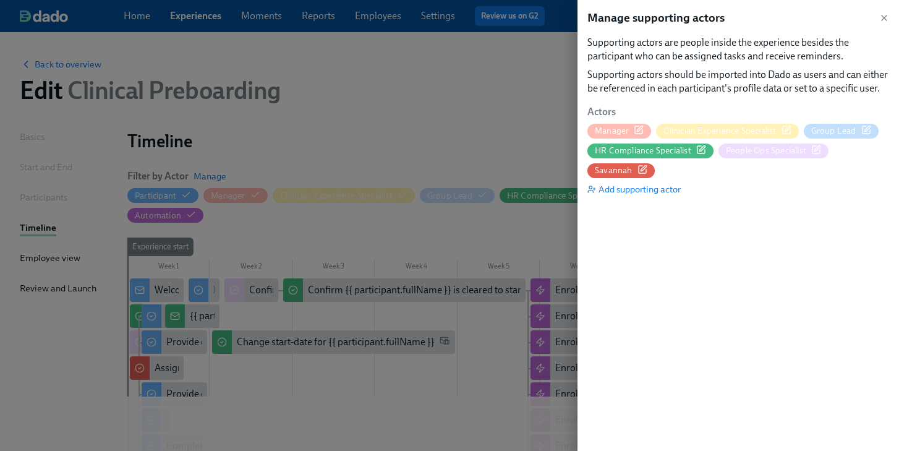
click at [774, 151] on span "People Ops Specialist" at bounding box center [766, 151] width 80 height 12
click at [883, 17] on icon "button" at bounding box center [884, 17] width 5 height 5
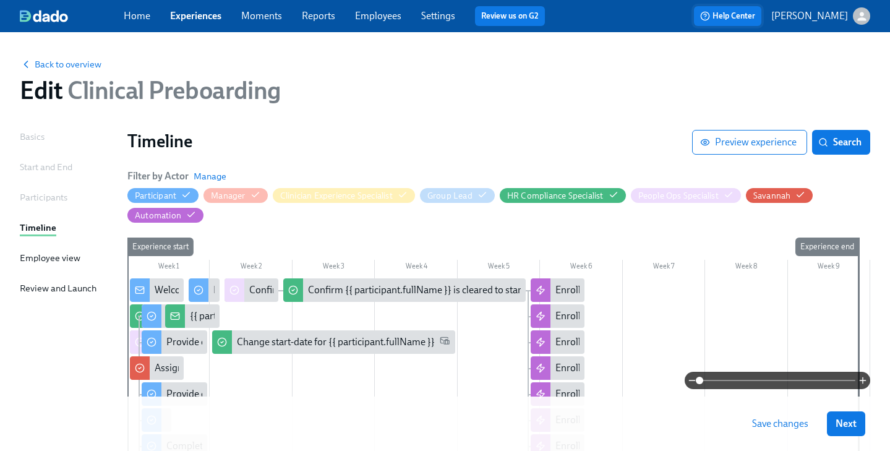
click at [755, 15] on span "Help Center" at bounding box center [727, 16] width 55 height 12
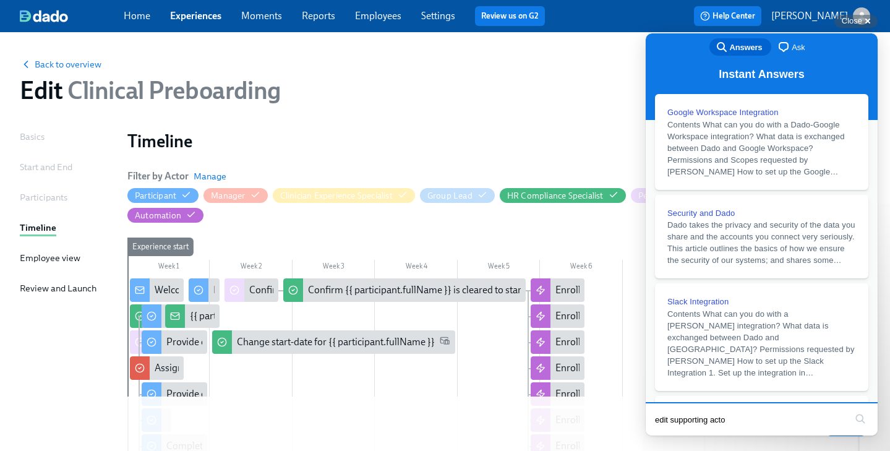
type input "edit supporting actor"
click button "search" at bounding box center [860, 419] width 20 height 20
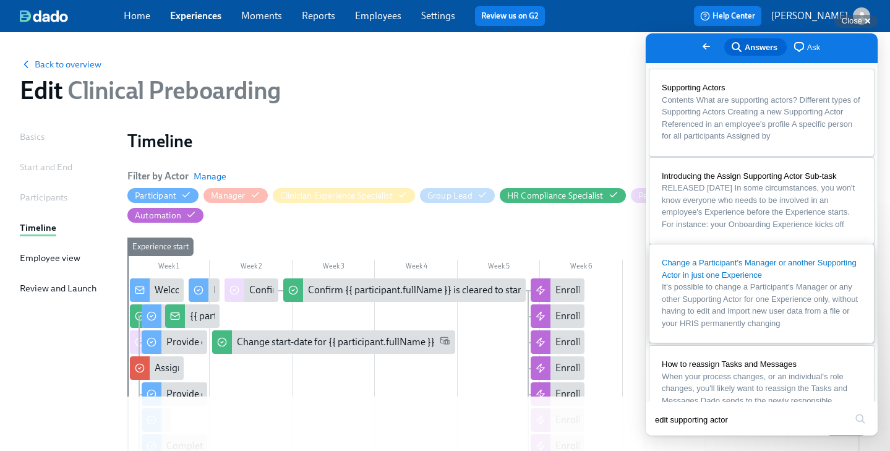
click at [782, 281] on div "Change a Participant's Manager or another Supporting Actor in just one Experien…" at bounding box center [762, 269] width 200 height 24
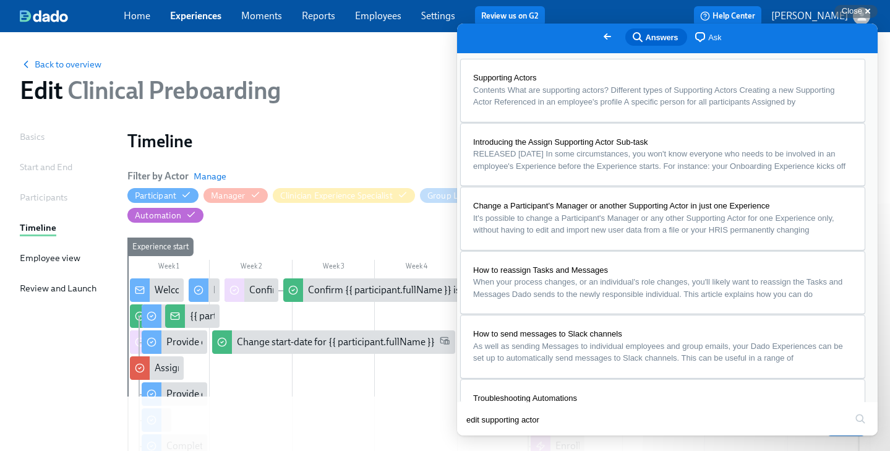
scroll to position [453, 0]
click at [480, 436] on button "Close" at bounding box center [469, 444] width 22 height 16
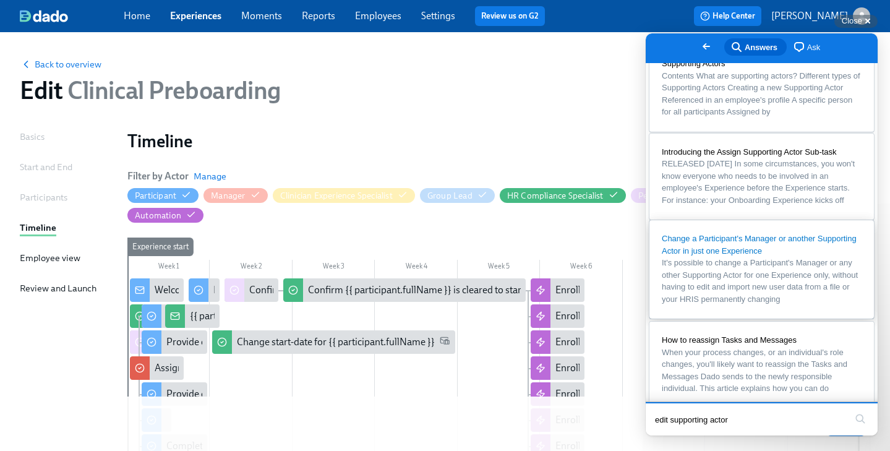
scroll to position [0, 0]
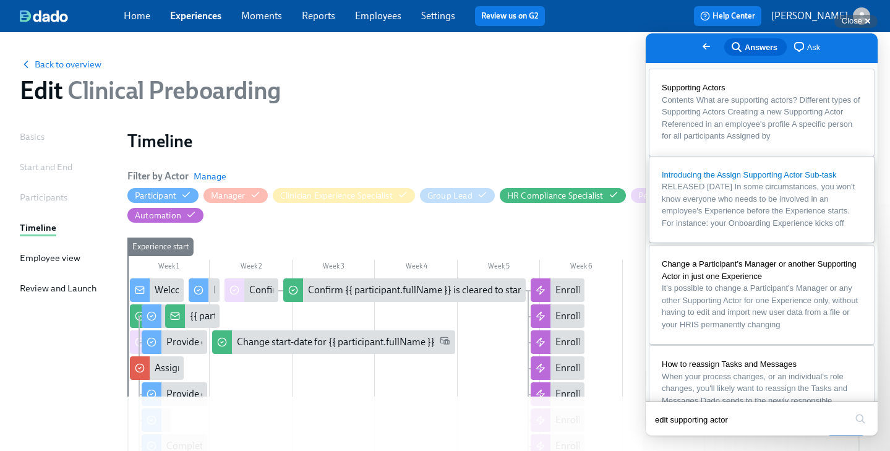
click at [756, 181] on div "Introducing the Assign Supporting Actor Sub-task" at bounding box center [762, 175] width 200 height 12
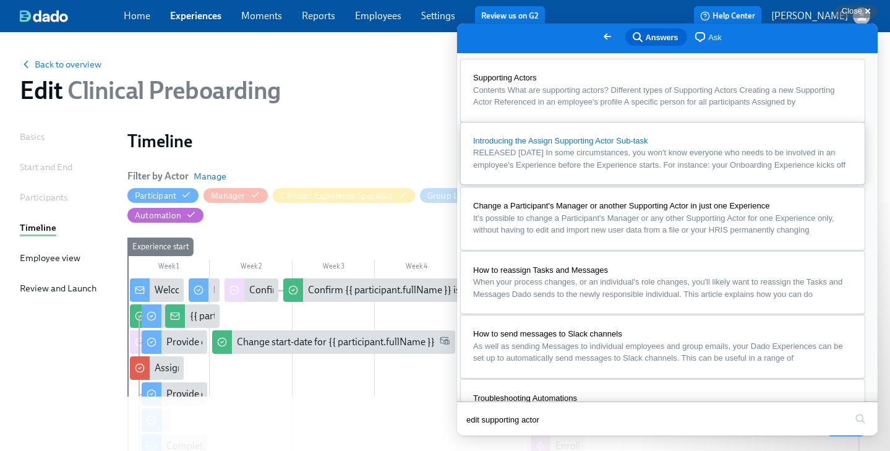
scroll to position [181, 0]
click at [480, 436] on button "Close" at bounding box center [469, 444] width 22 height 16
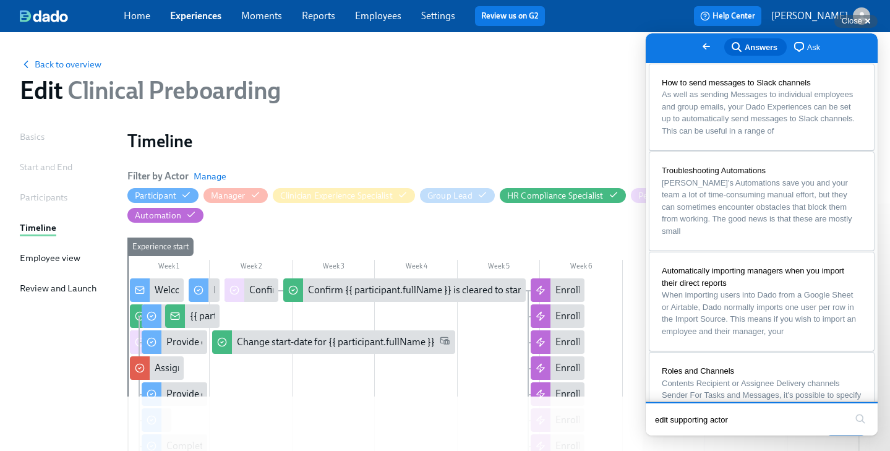
scroll to position [417, 0]
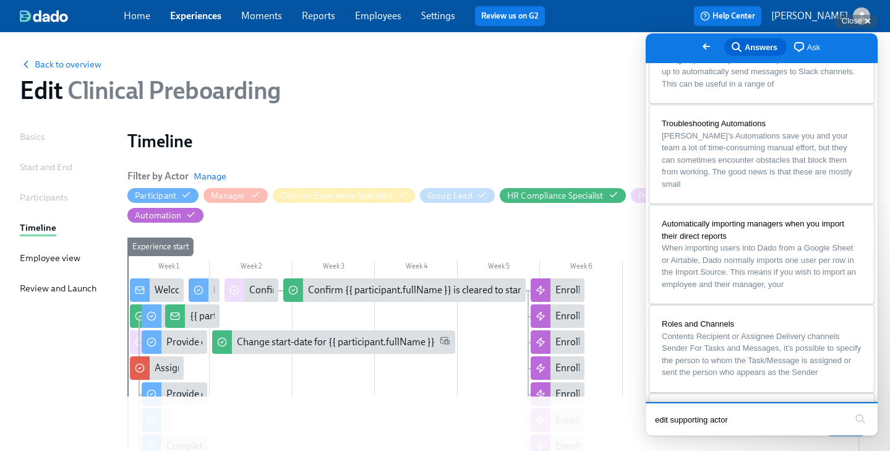
click at [193, 12] on link "Experiences" at bounding box center [195, 16] width 51 height 12
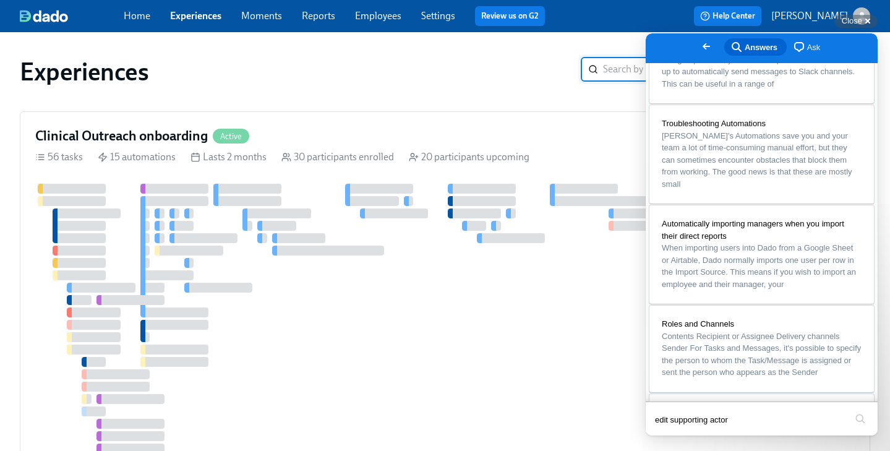
click at [699, 51] on span "Go back" at bounding box center [706, 46] width 15 height 15
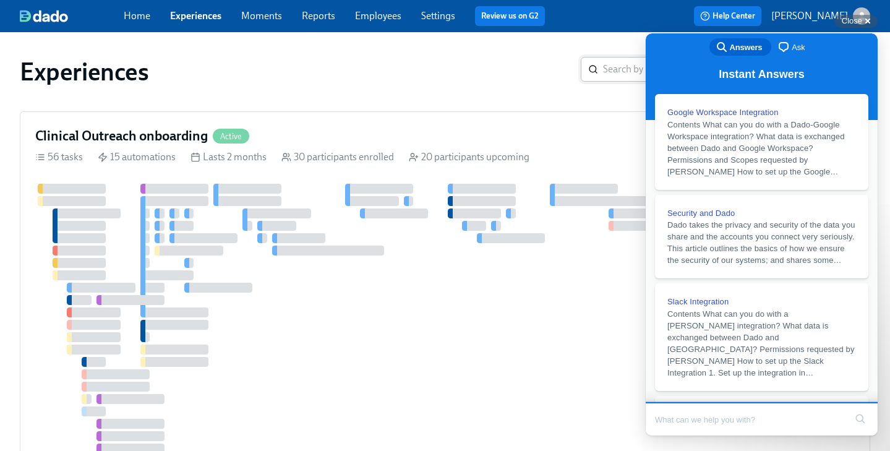
click at [621, 69] on input "search" at bounding box center [684, 69] width 163 height 25
click at [862, 23] on div "Close cross-small" at bounding box center [855, 21] width 43 height 13
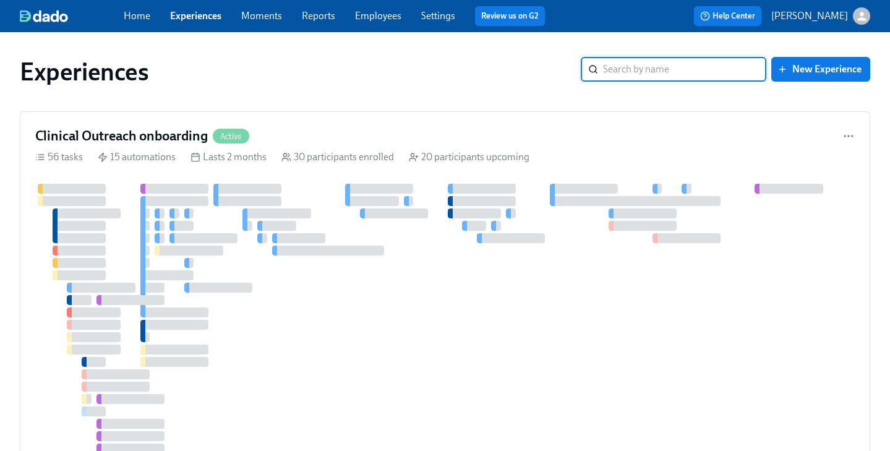
click at [626, 71] on input "search" at bounding box center [684, 69] width 163 height 25
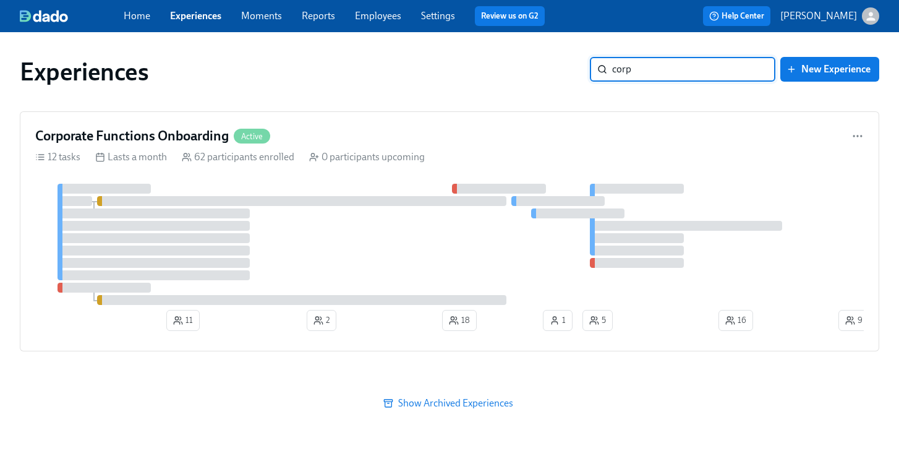
type input "corp"
